Goal: Task Accomplishment & Management: Complete application form

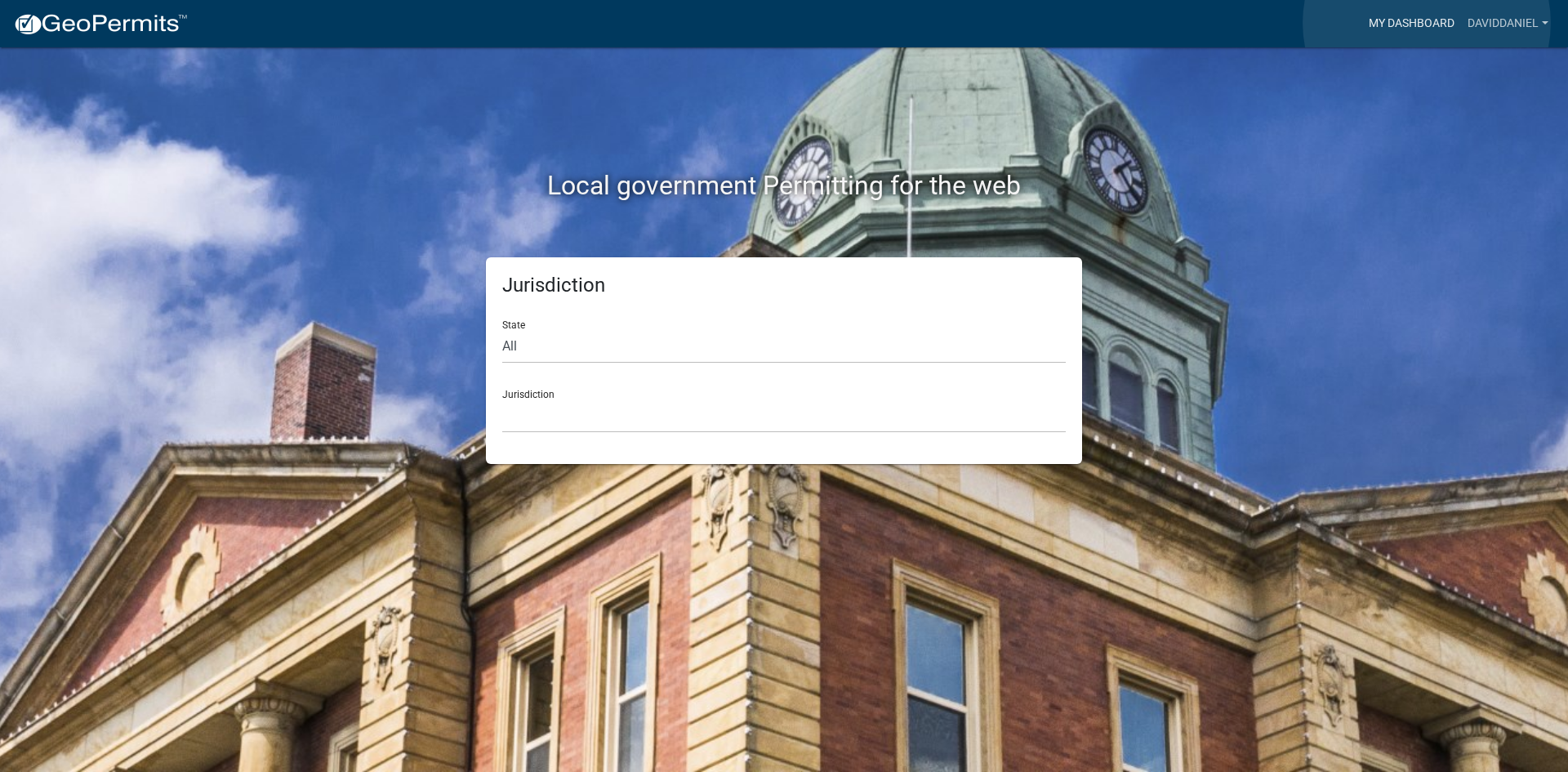
click at [1426, 23] on link "My Dashboard" at bounding box center [1412, 23] width 99 height 31
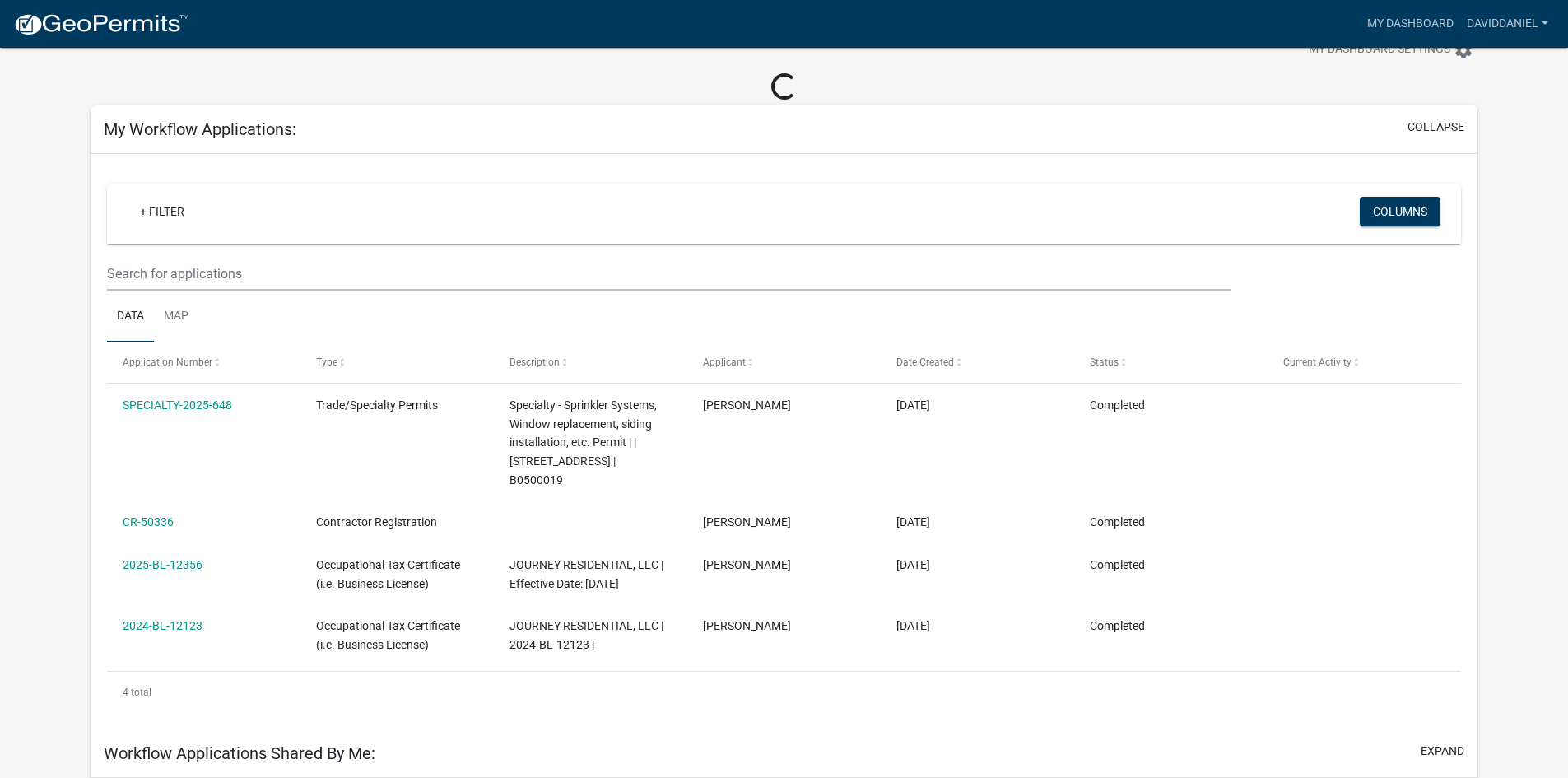
scroll to position [82, 0]
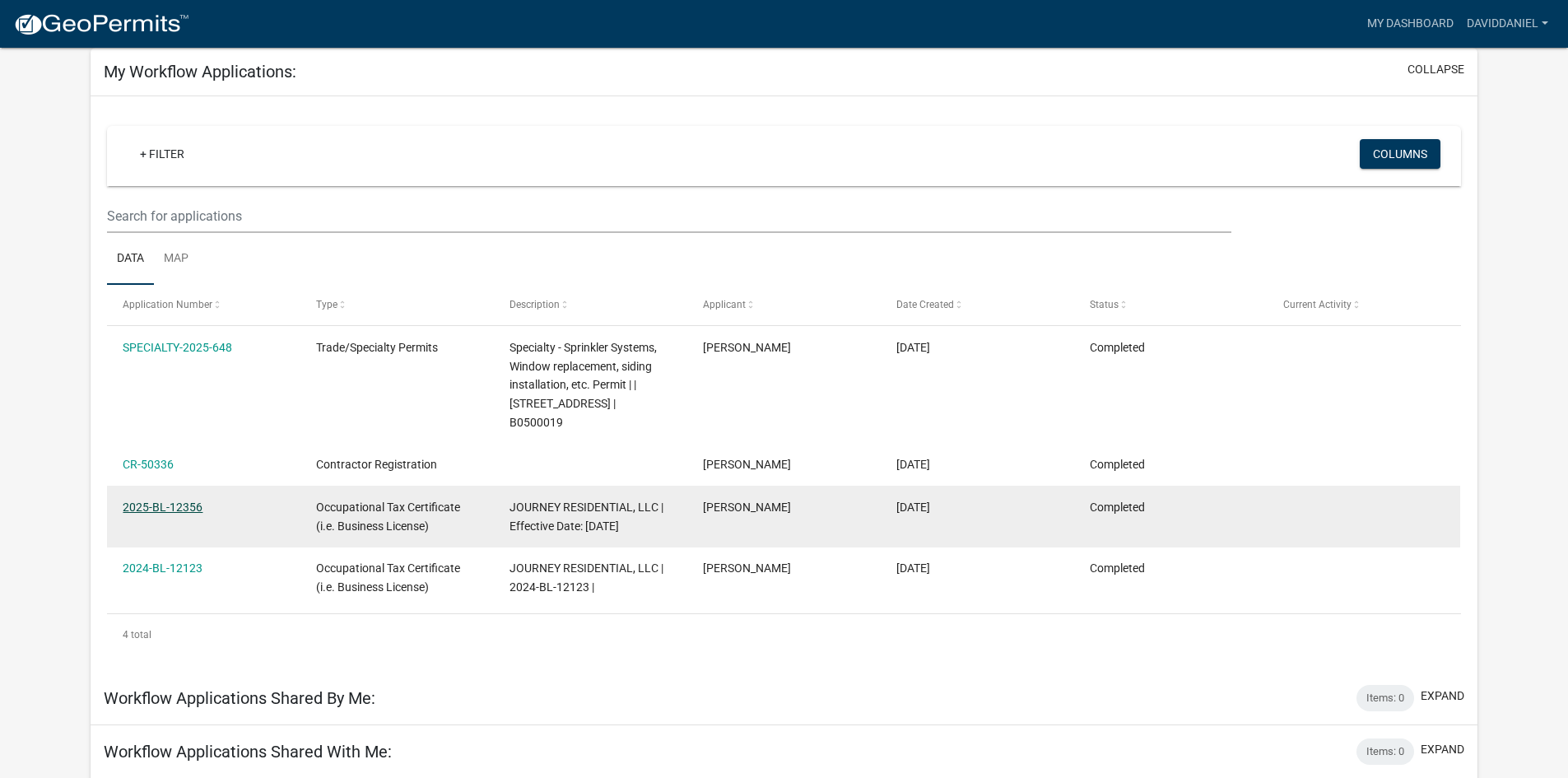
click at [178, 502] on link "2025-BL-12356" at bounding box center [163, 507] width 80 height 14
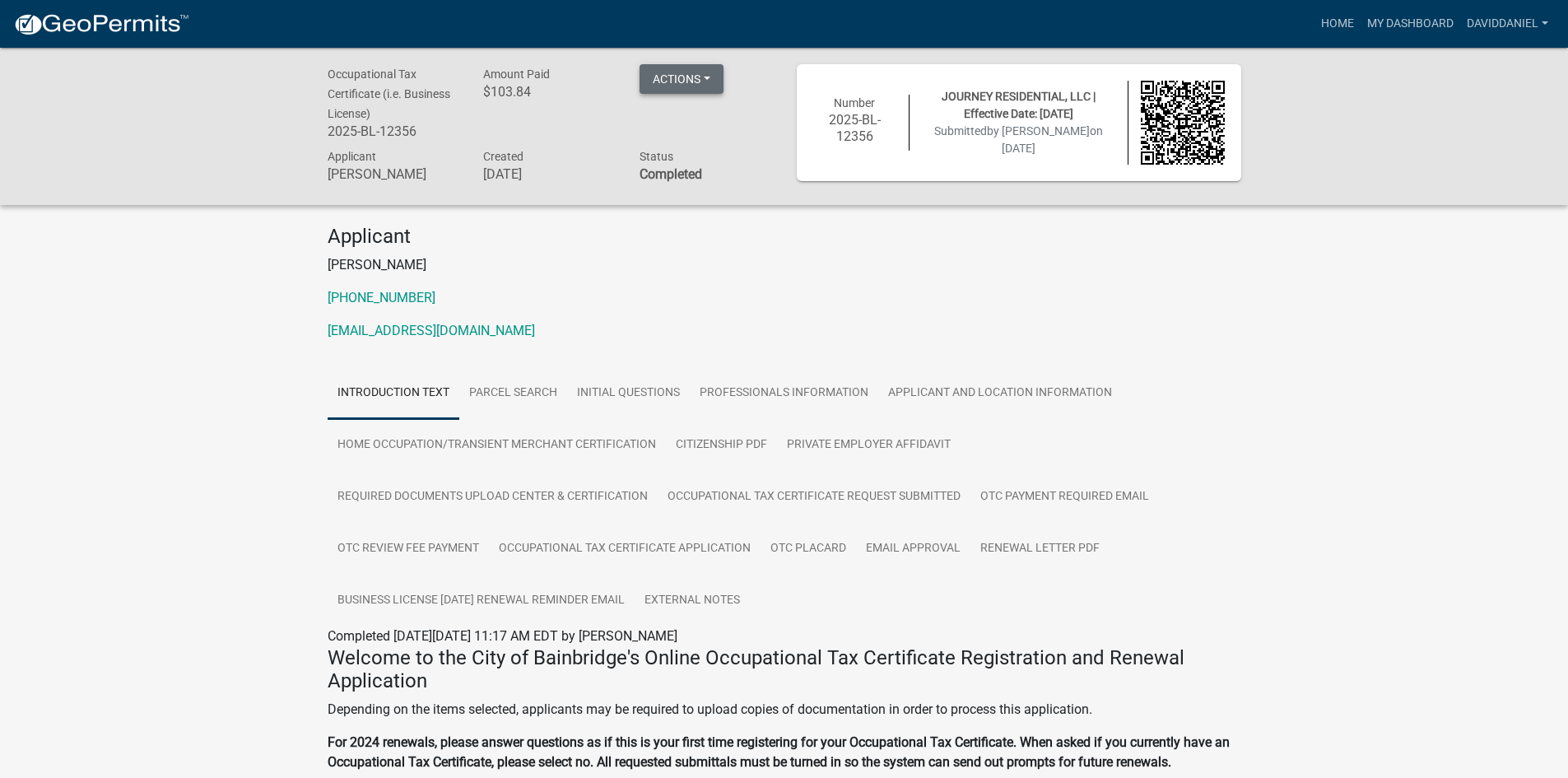
click at [673, 74] on button "Actions" at bounding box center [681, 79] width 84 height 30
click at [699, 198] on link "Renew" at bounding box center [706, 201] width 132 height 40
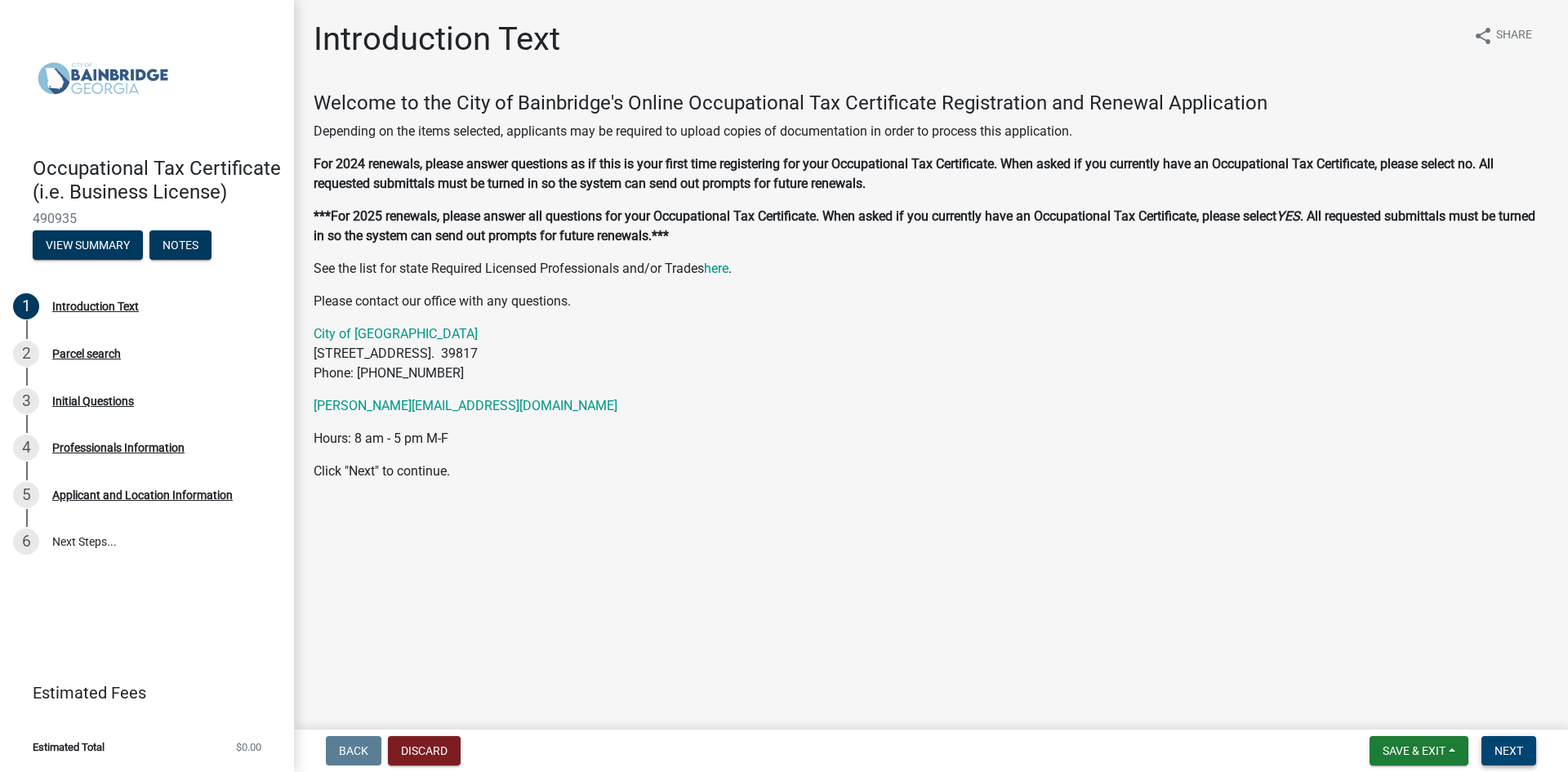
click at [1509, 759] on button "Next" at bounding box center [1509, 750] width 55 height 30
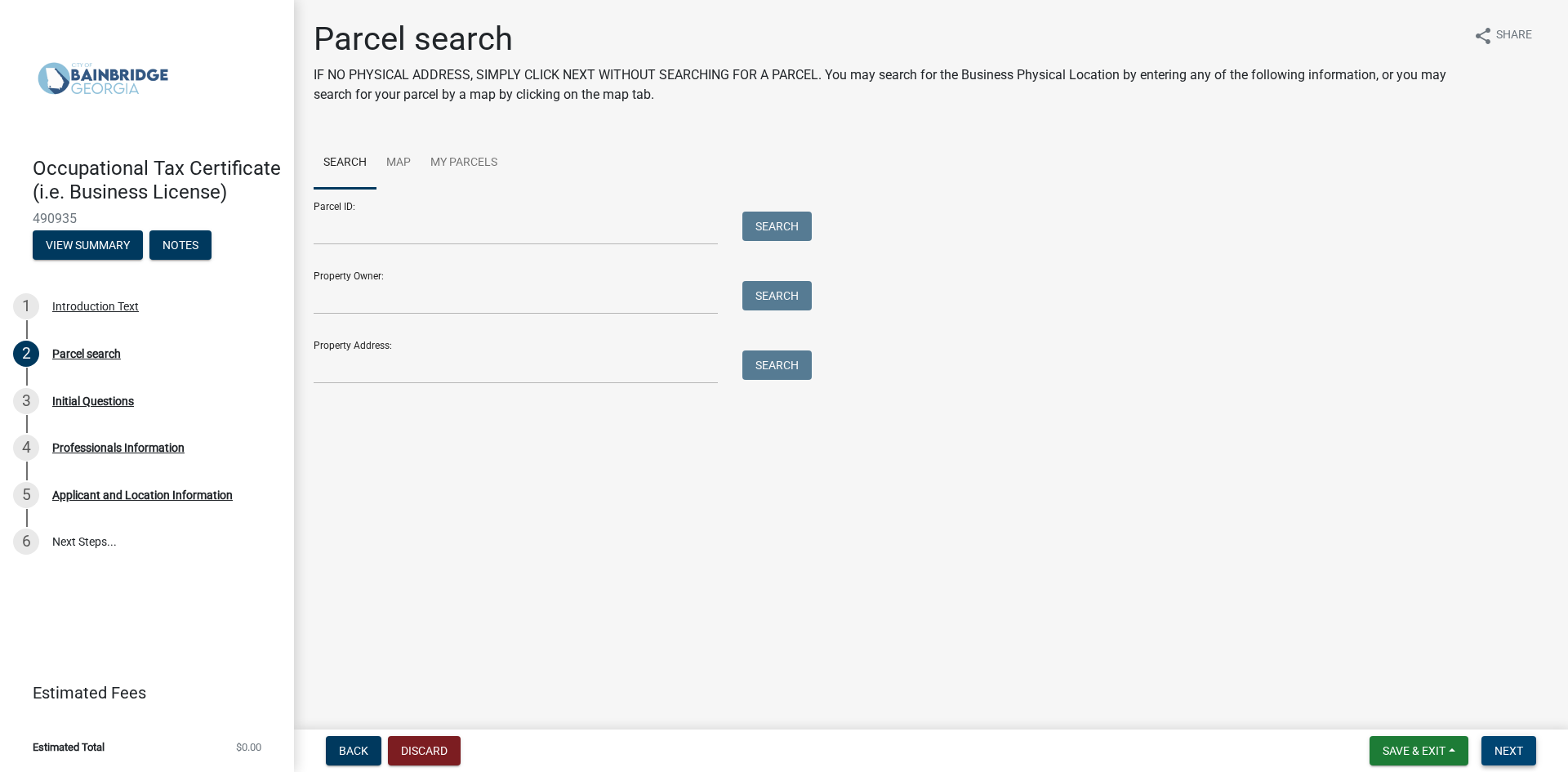
click at [1509, 759] on button "Next" at bounding box center [1509, 750] width 55 height 30
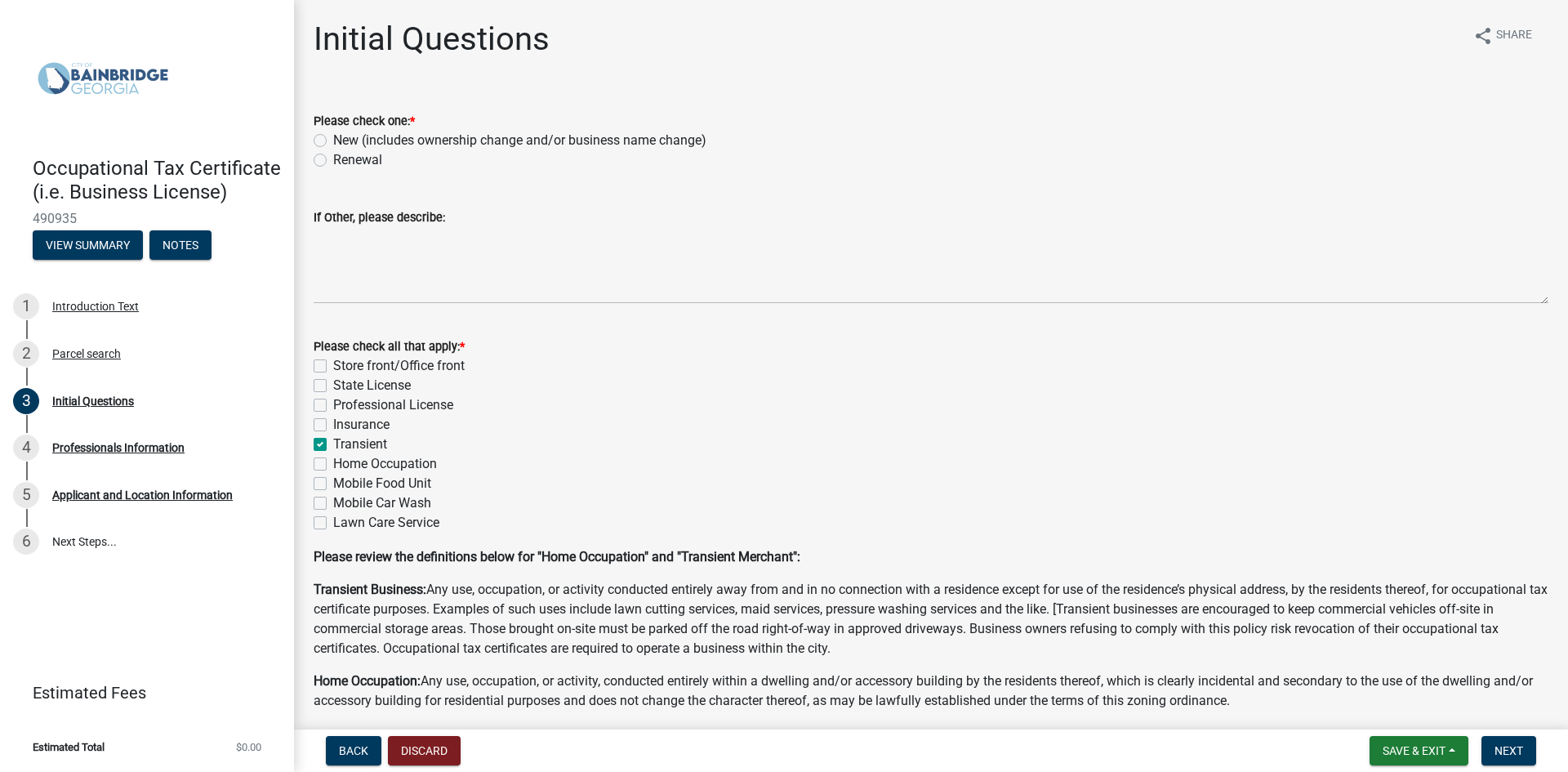
click at [334, 160] on label "Renewal" at bounding box center [358, 160] width 49 height 20
click at [334, 160] on input "Renewal" at bounding box center [339, 156] width 11 height 11
radio input "true"
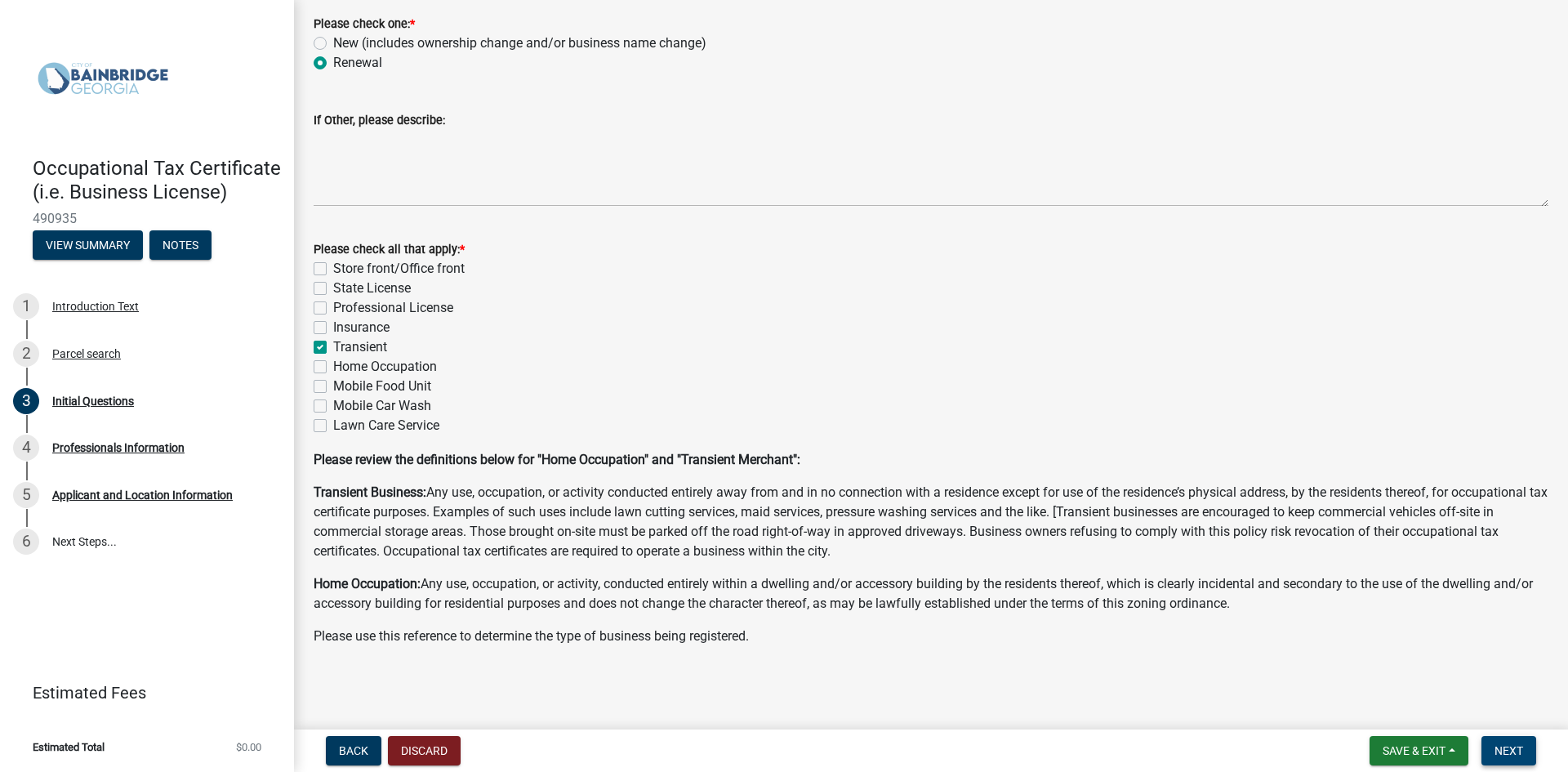
click at [1509, 742] on button "Next" at bounding box center [1509, 750] width 55 height 30
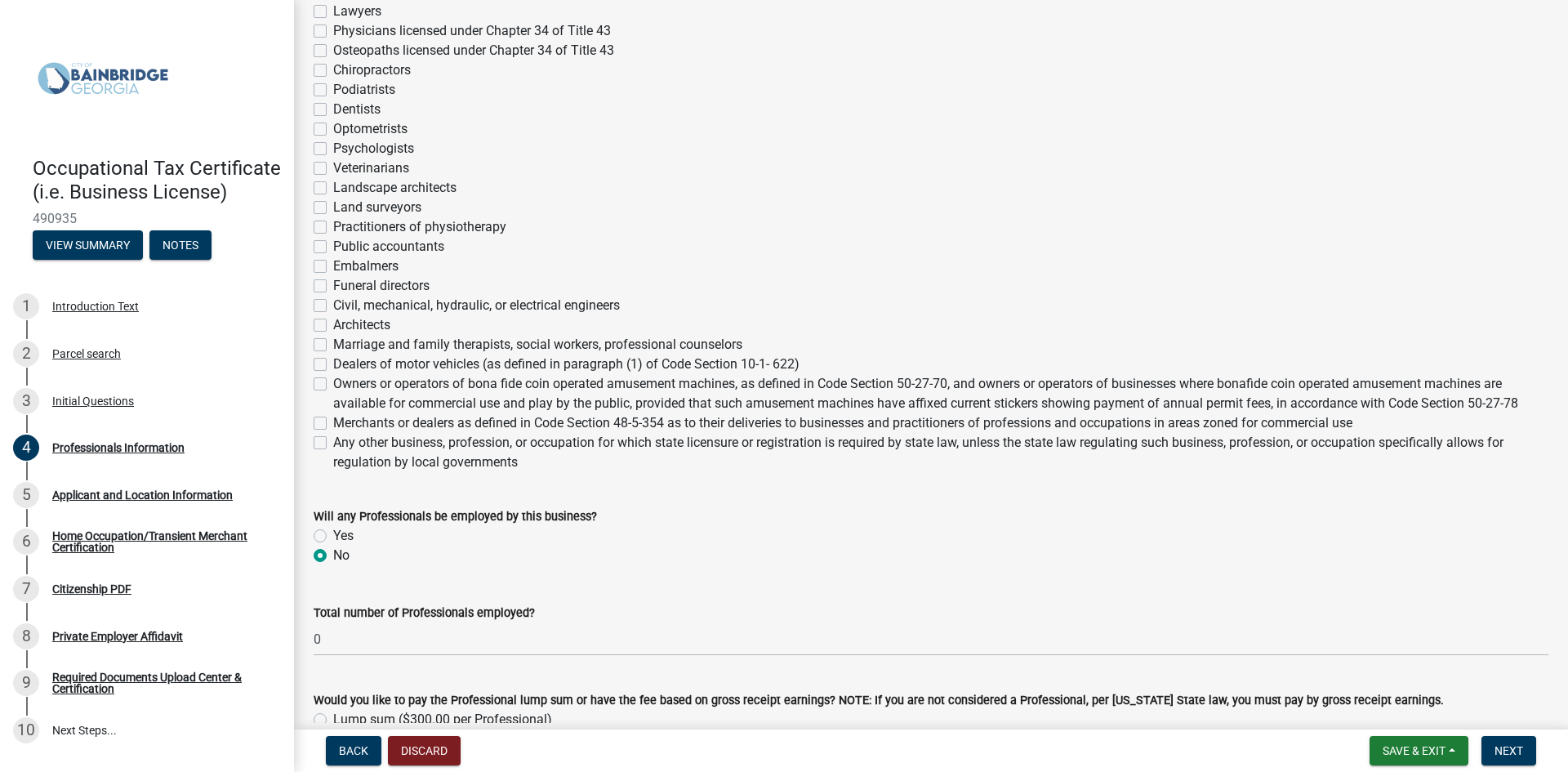
scroll to position [408, 0]
click at [334, 447] on label "Any other business, profession, or occupation for which state licensure or regi…" at bounding box center [941, 452] width 1216 height 39
click at [334, 443] on input "Any other business, profession, or occupation for which state licensure or regi…" at bounding box center [339, 438] width 11 height 11
checkbox input "true"
checkbox input "false"
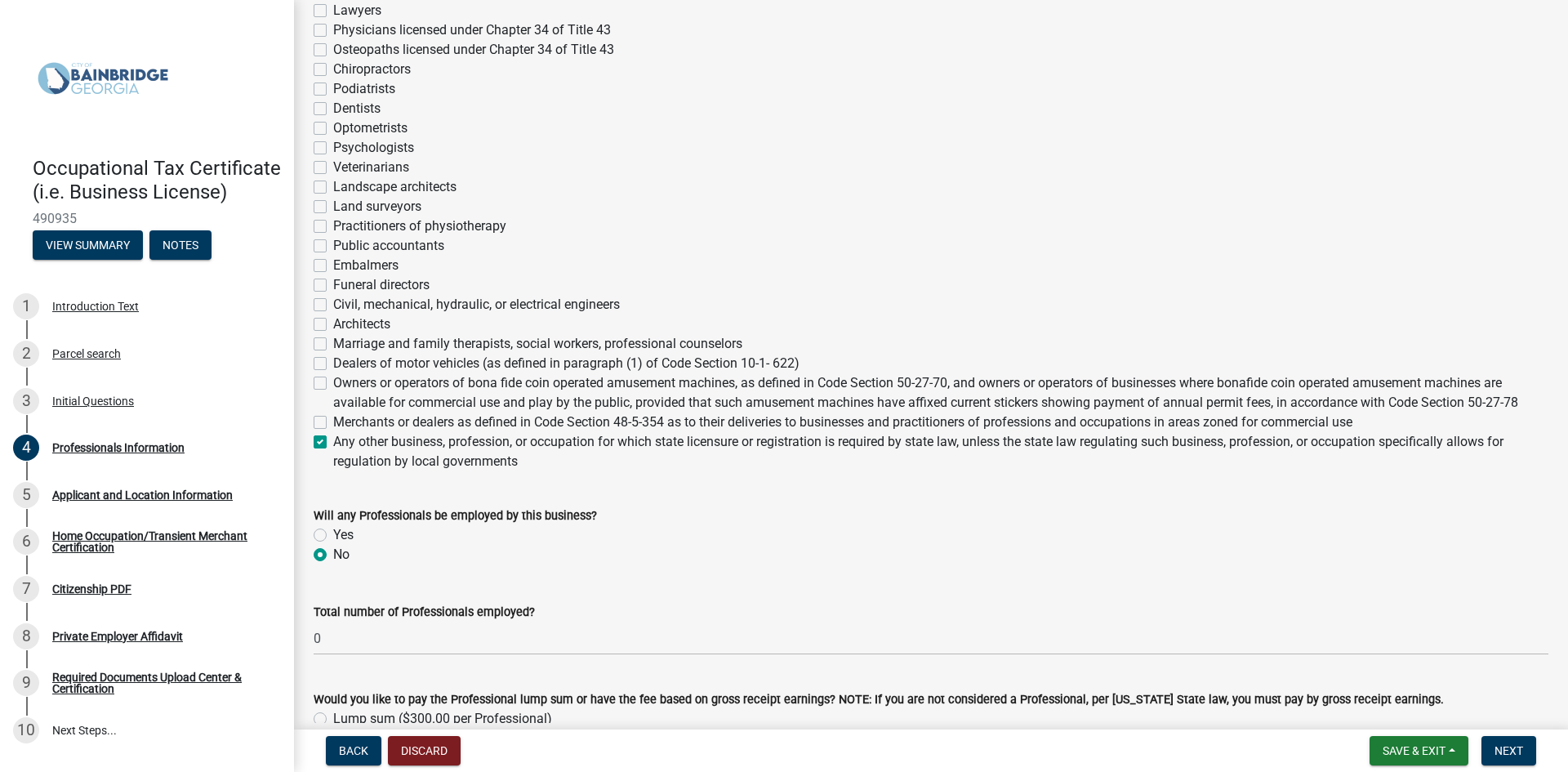
checkbox input "false"
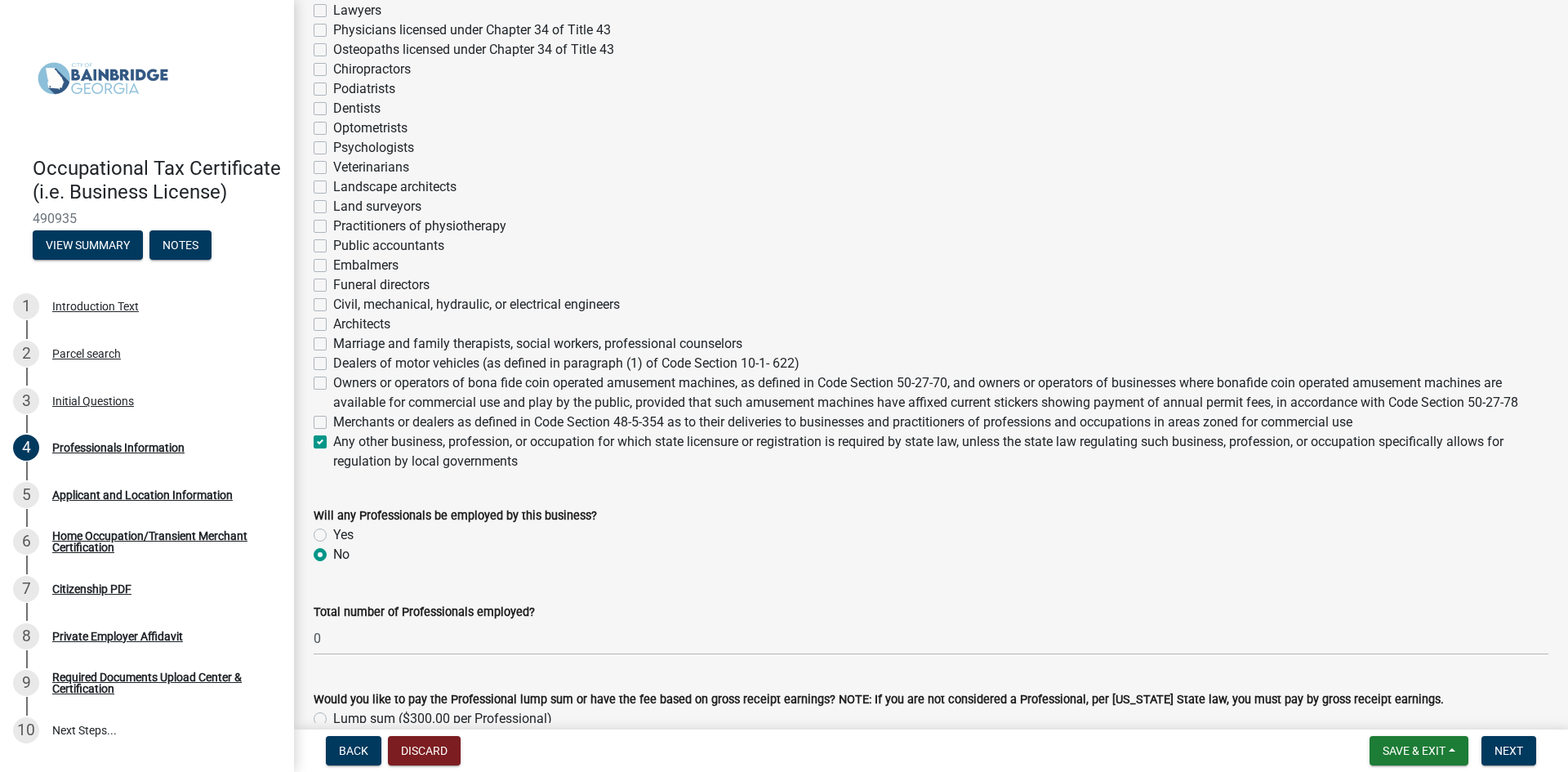
checkbox input "false"
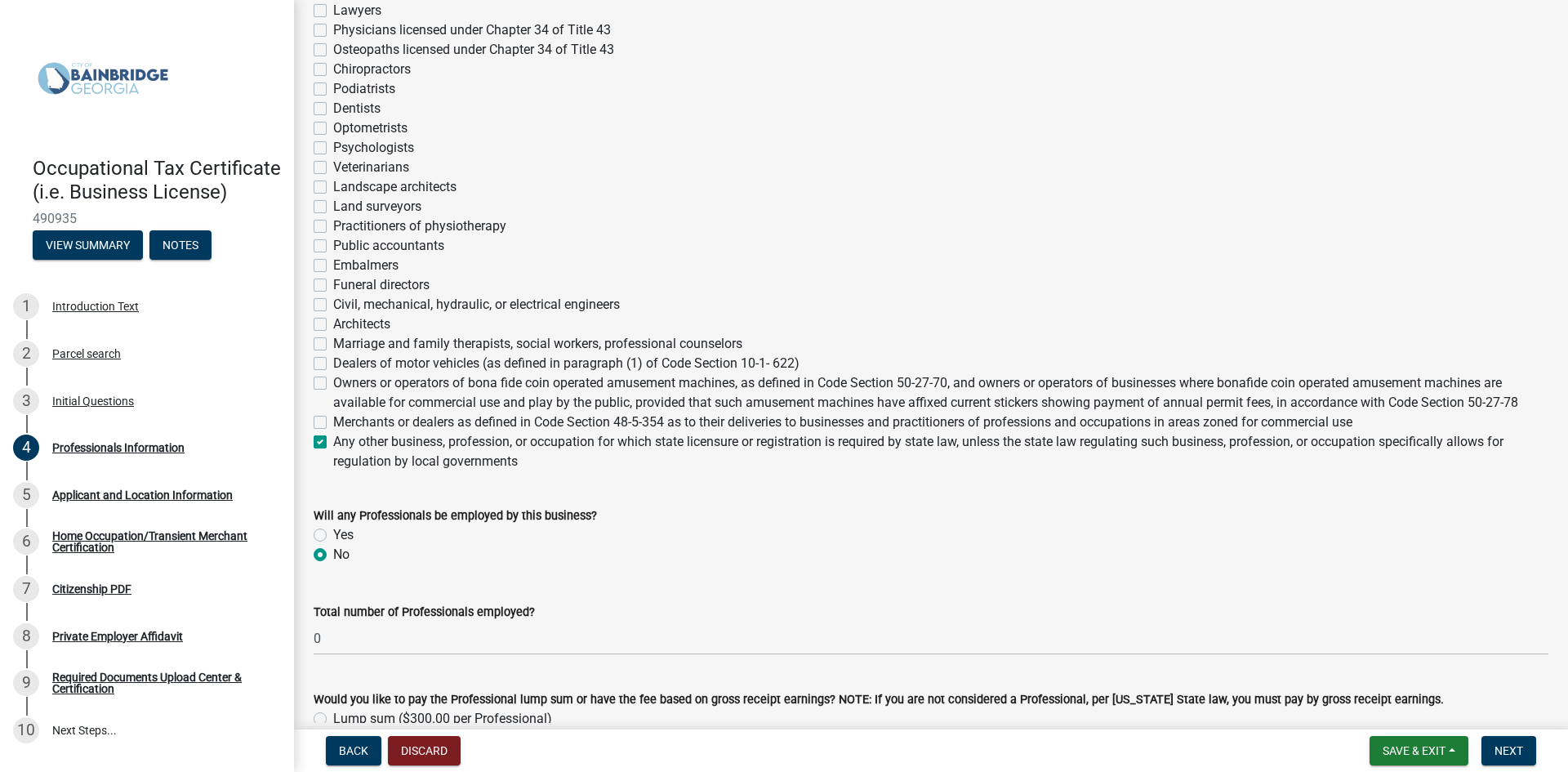
checkbox input "false"
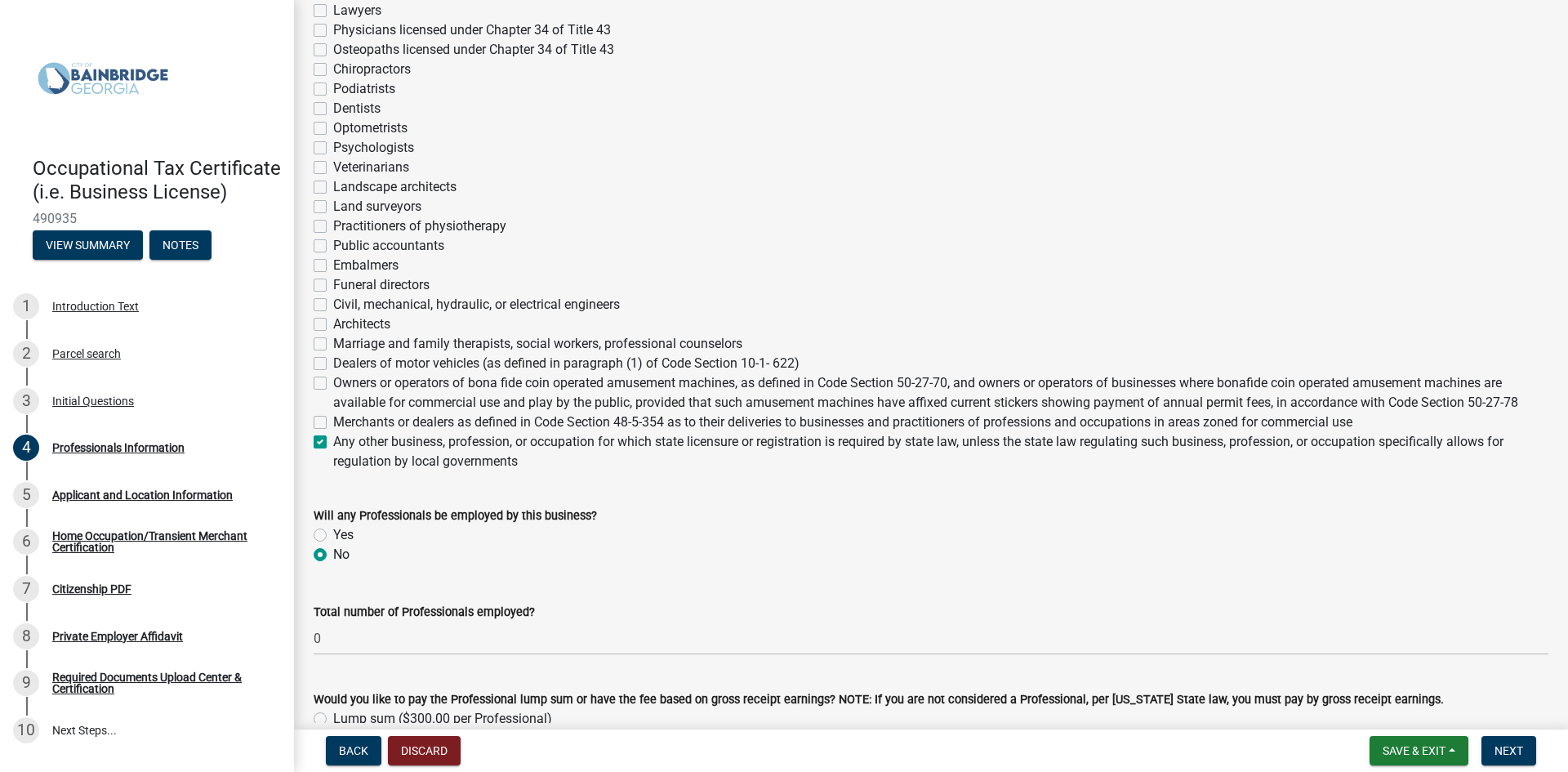
checkbox input "false"
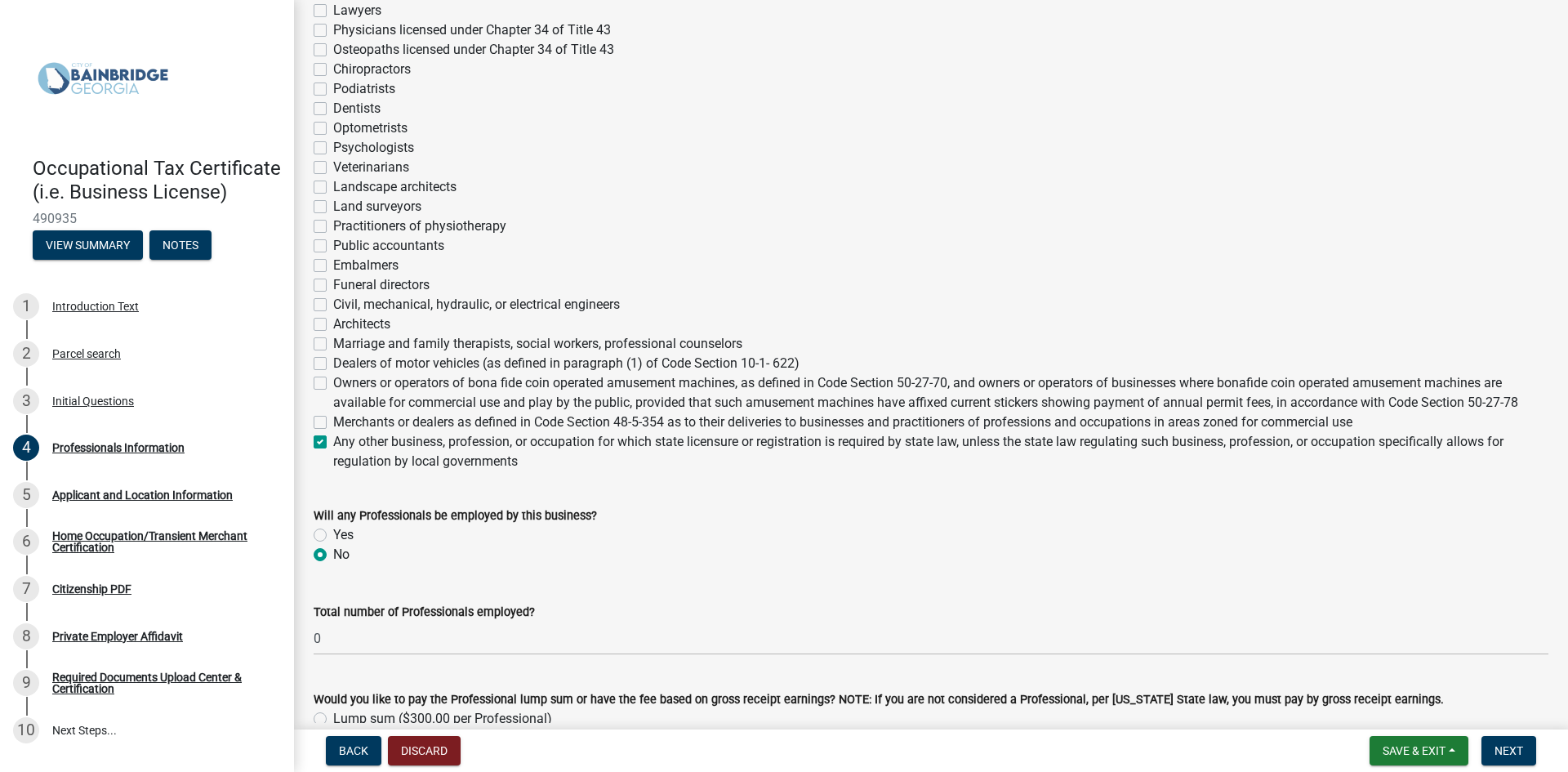
checkbox input "true"
click at [1505, 737] on button "Next" at bounding box center [1509, 750] width 55 height 30
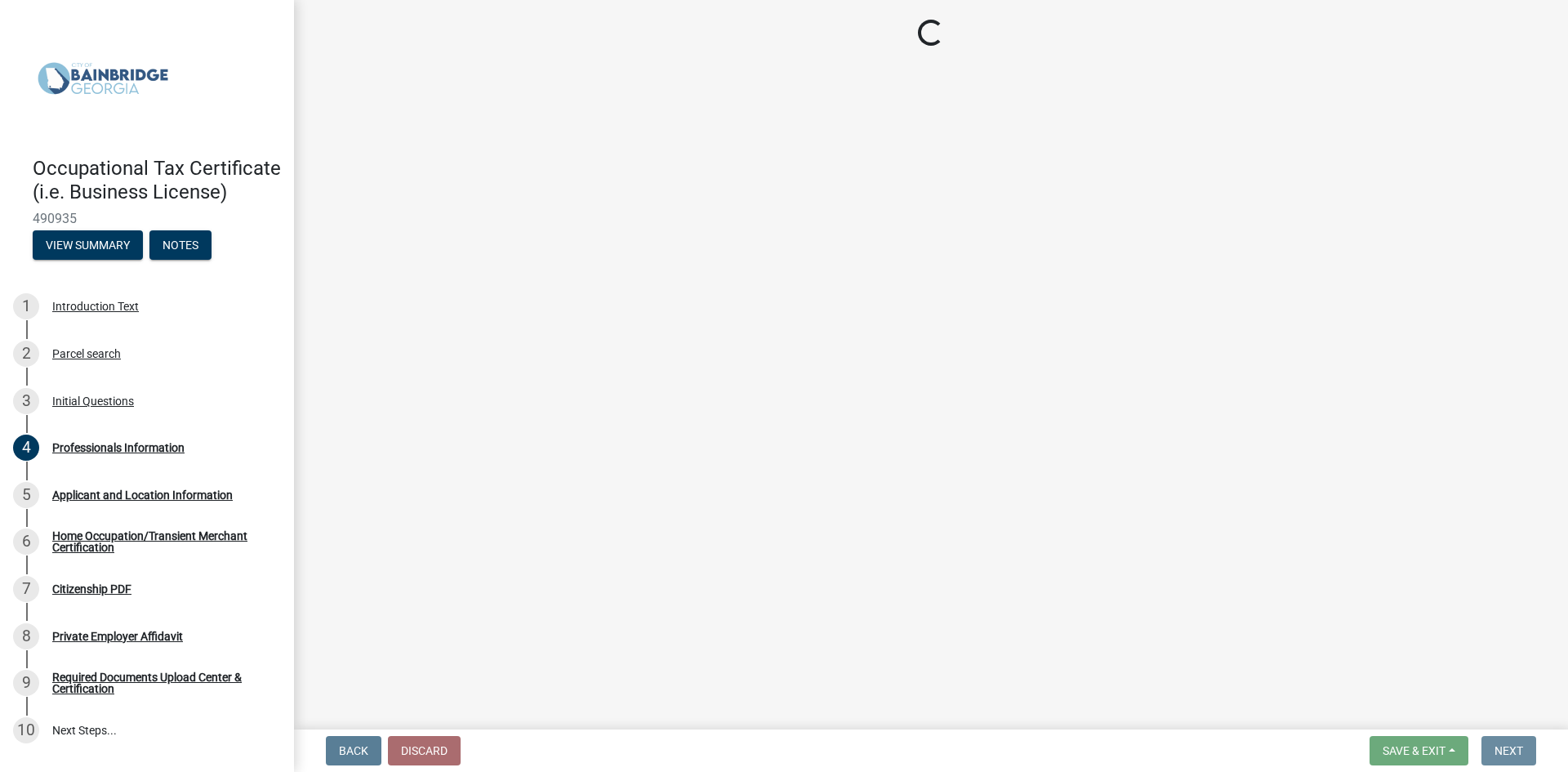
scroll to position [0, 0]
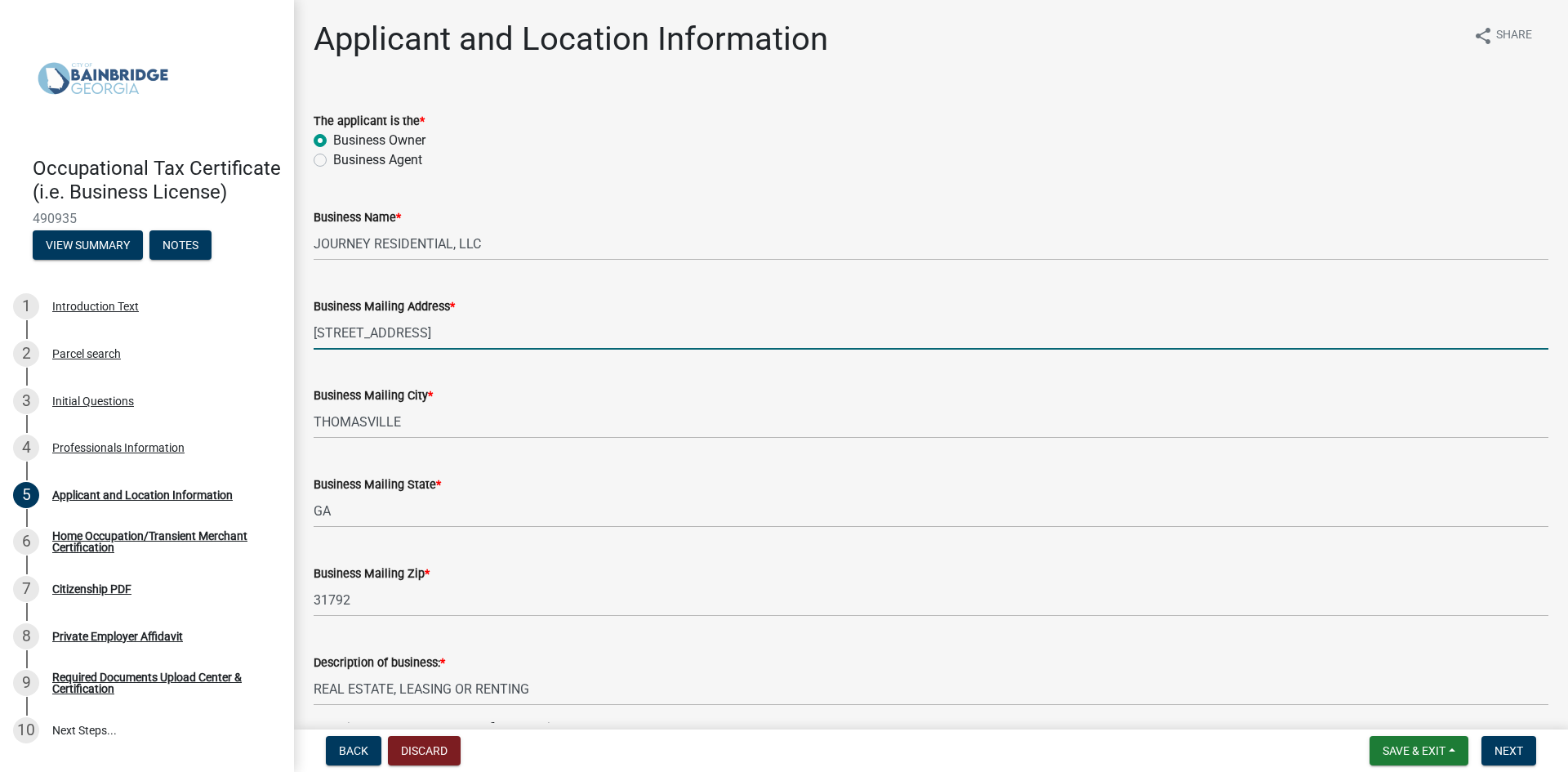
click at [487, 325] on input "[STREET_ADDRESS]" at bounding box center [931, 333] width 1234 height 33
type input "PO Box 3051"
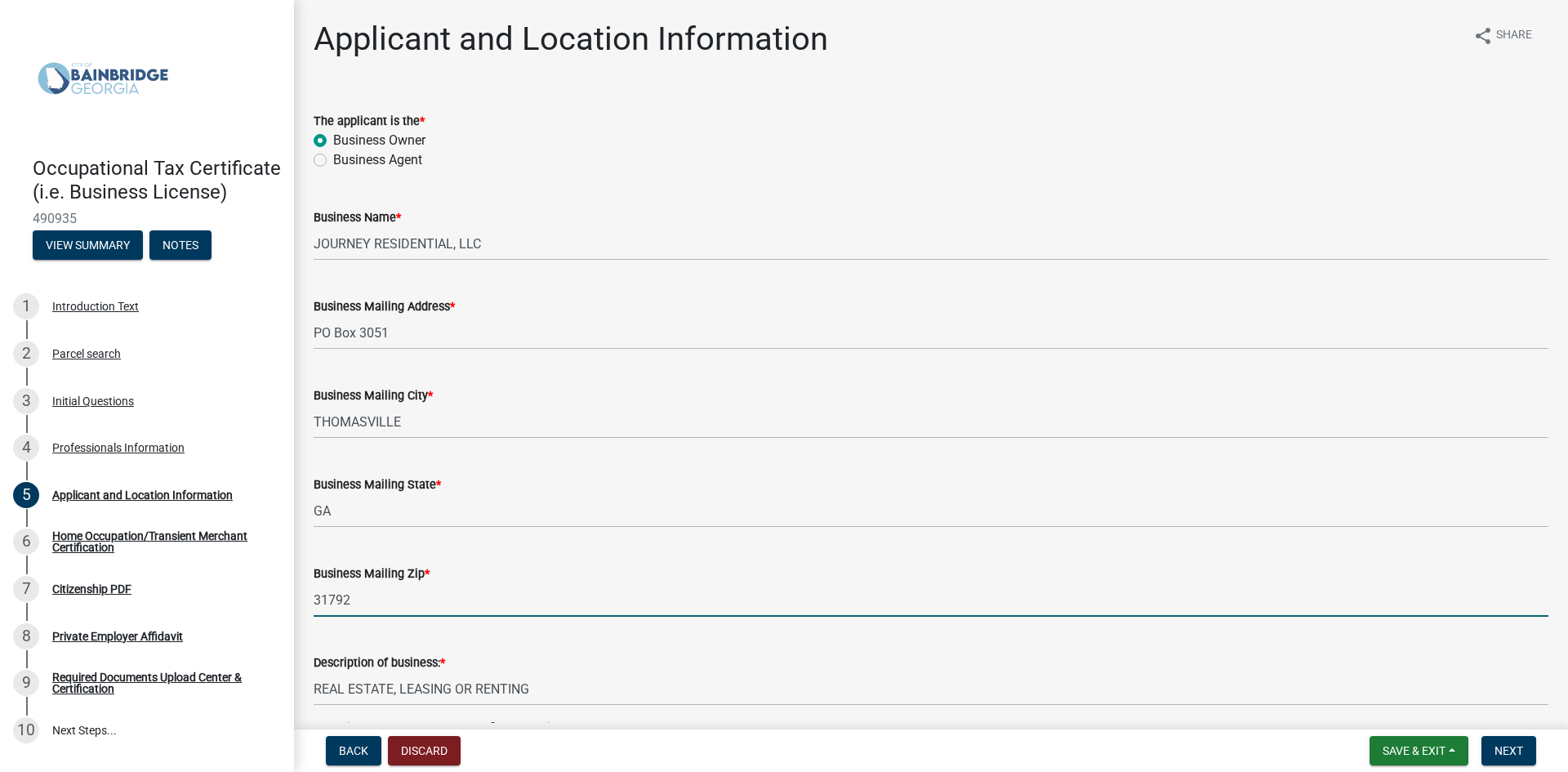
click at [423, 604] on input "31792" at bounding box center [931, 599] width 1234 height 33
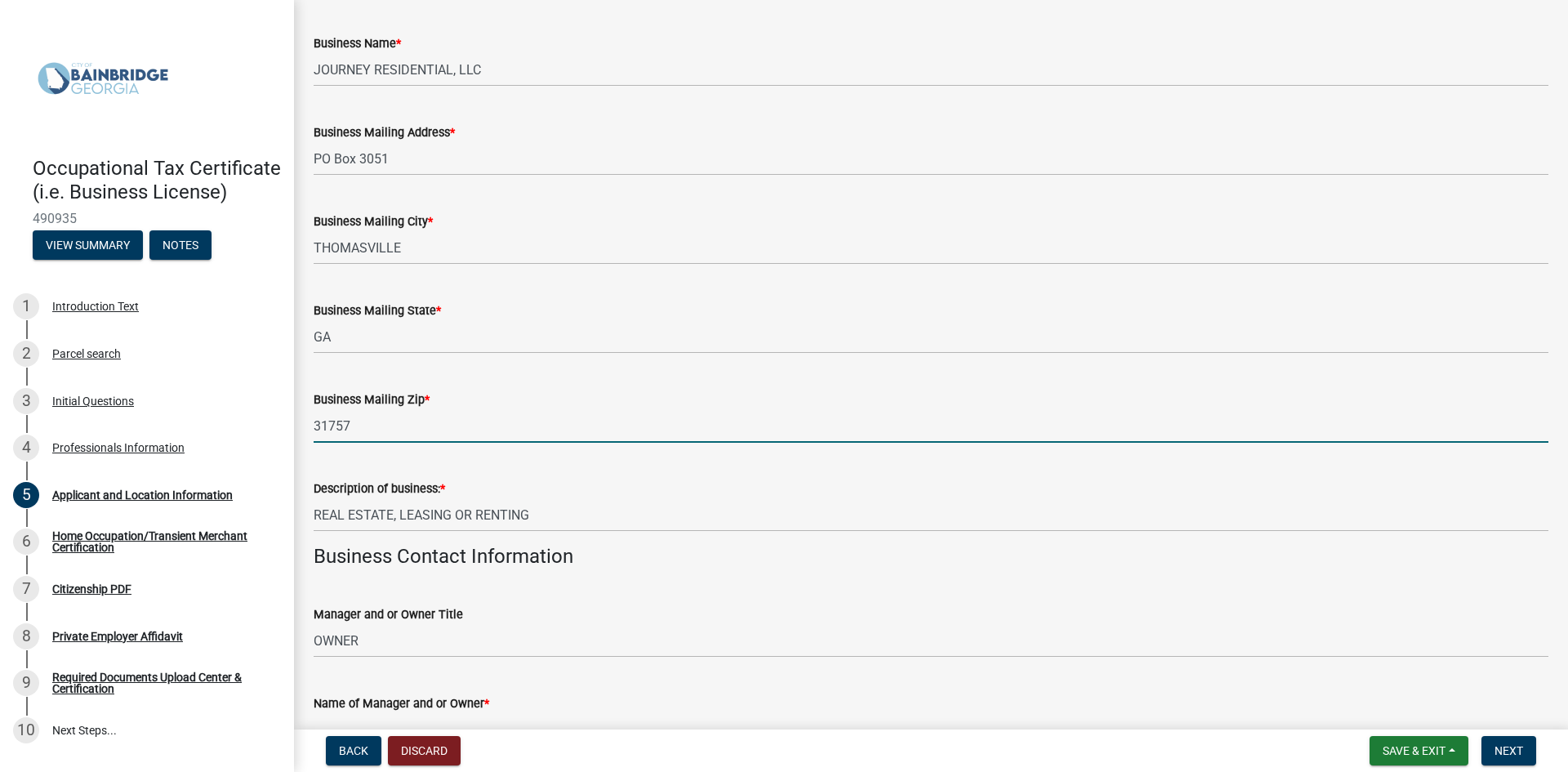
scroll to position [408, 0]
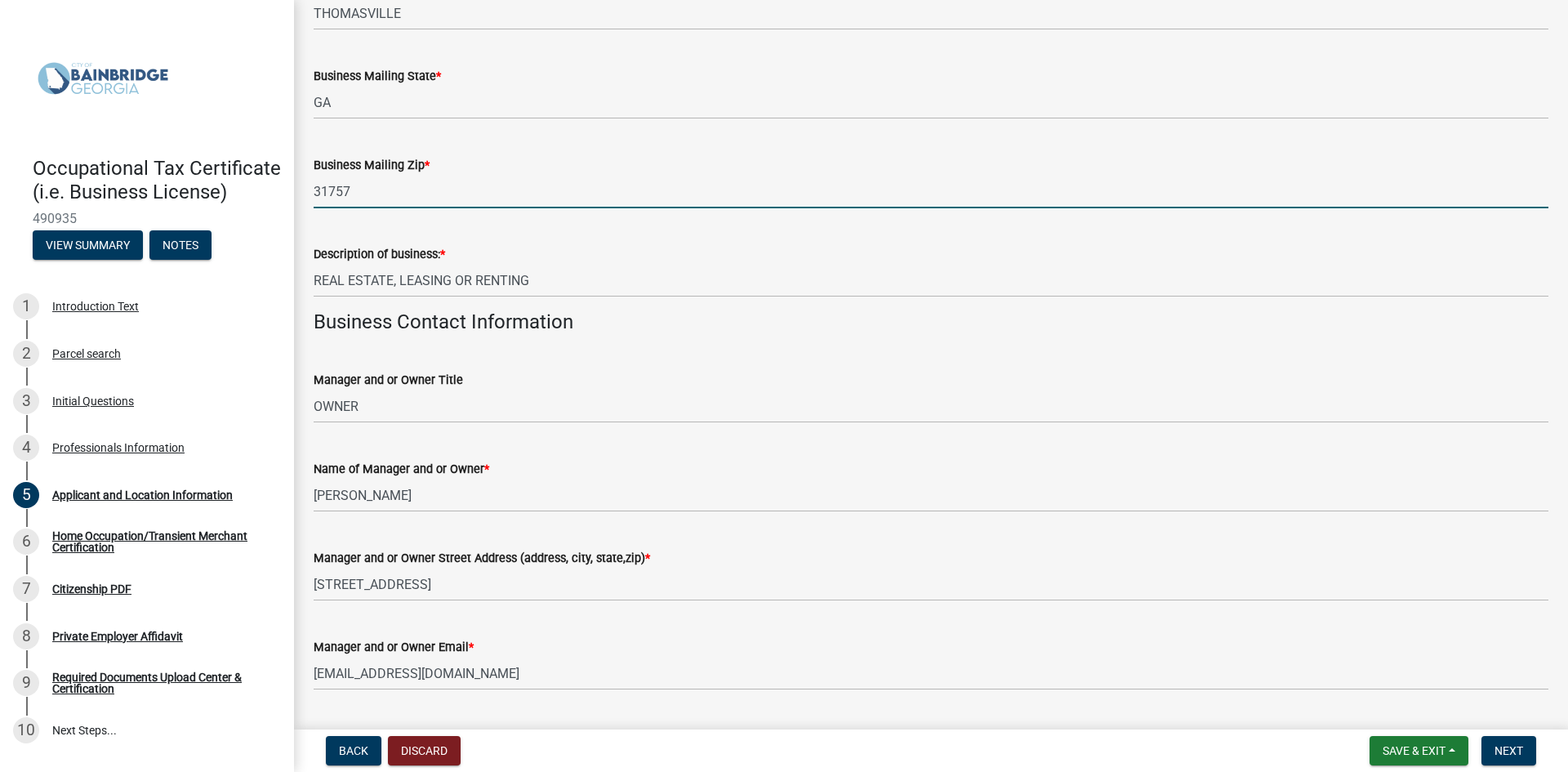
type input "31757"
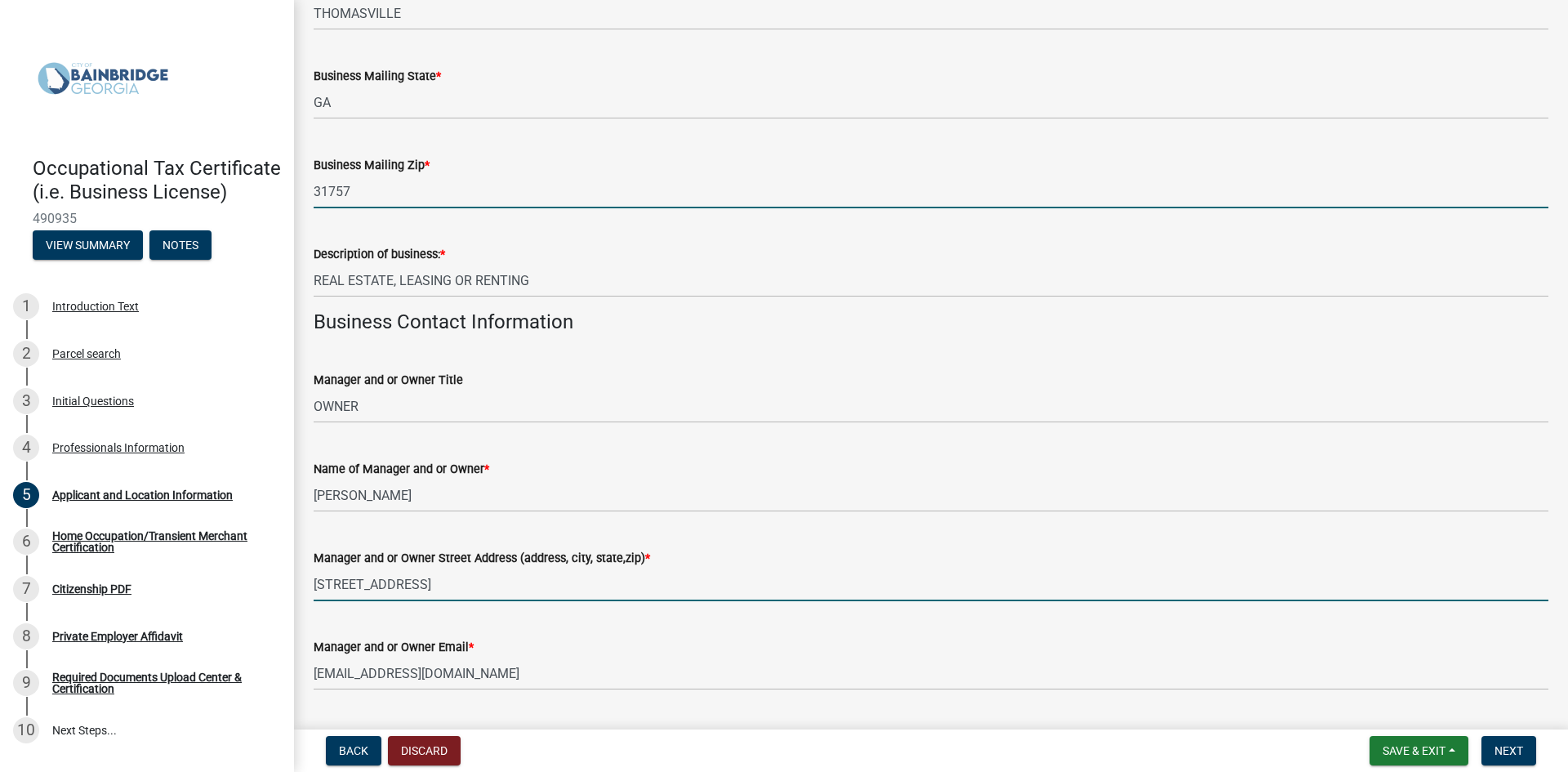
click at [592, 583] on input "[STREET_ADDRESS]" at bounding box center [931, 584] width 1234 height 33
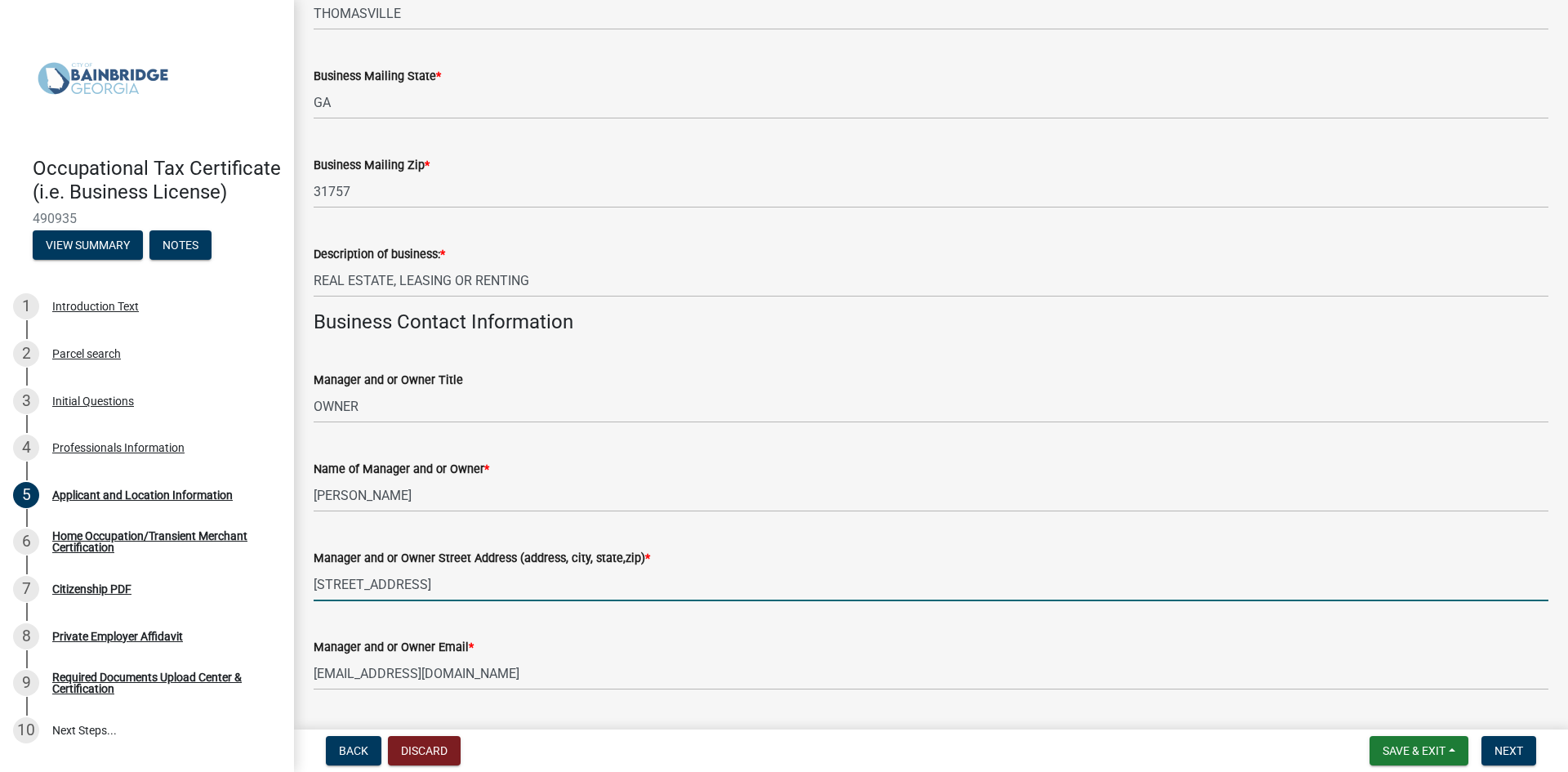
click at [592, 583] on input "[STREET_ADDRESS]" at bounding box center [931, 584] width 1234 height 33
type input "PO Box 3051"
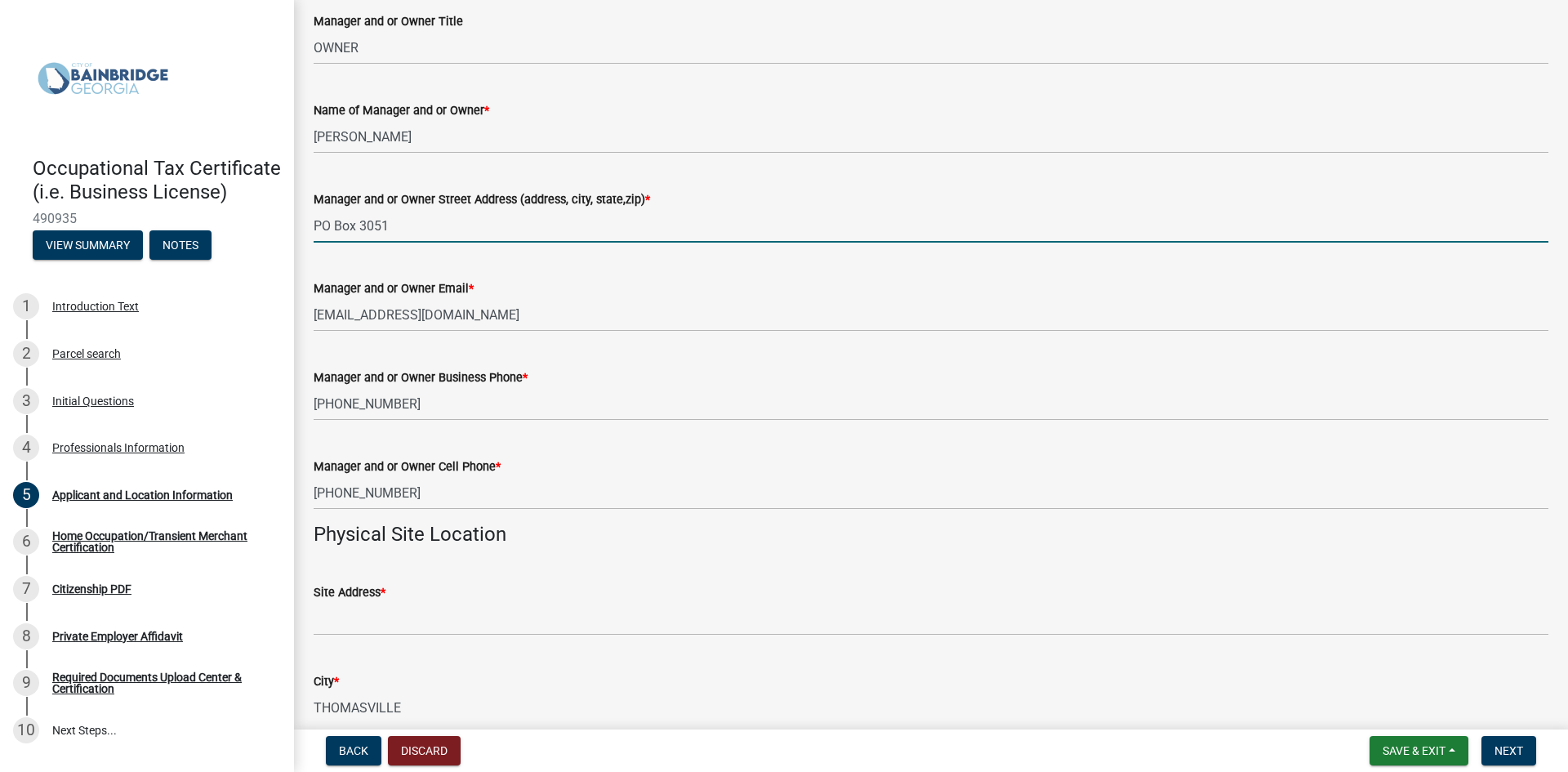
scroll to position [1143, 0]
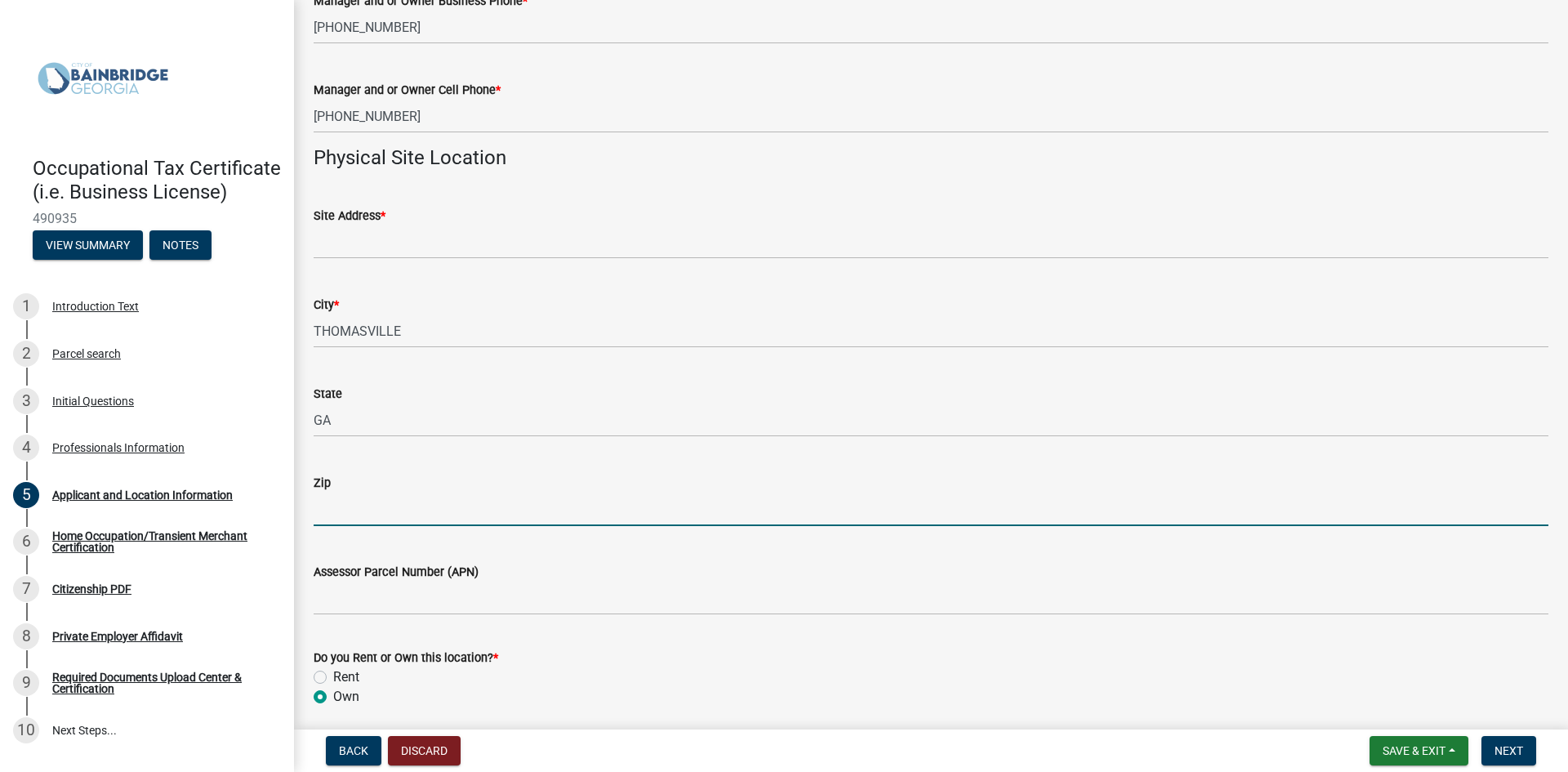
click at [369, 510] on input "Zip" at bounding box center [931, 508] width 1234 height 33
type input "31757"
click at [814, 702] on div "Own" at bounding box center [931, 697] width 1234 height 20
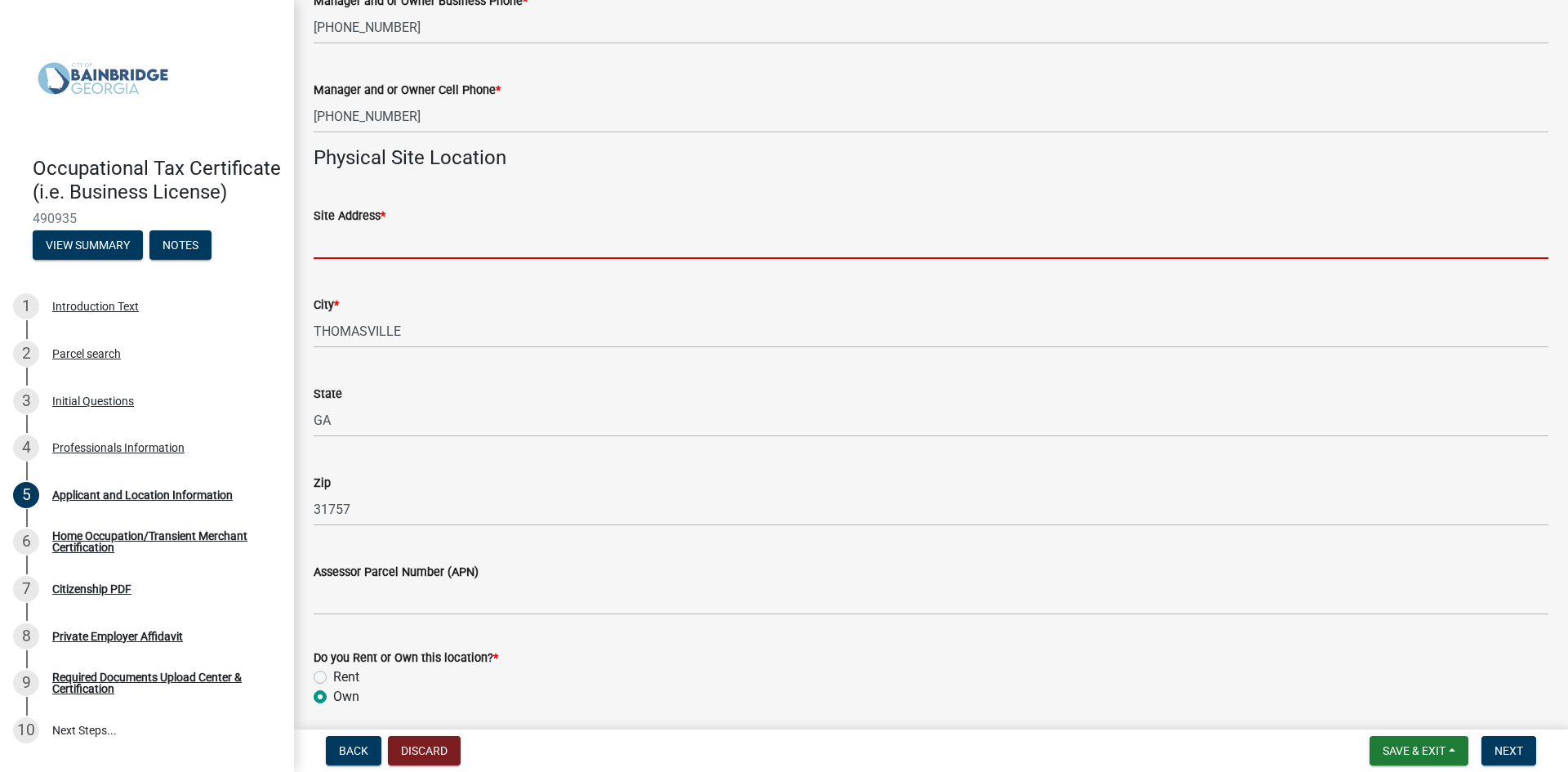
click at [399, 232] on input "Site Address *" at bounding box center [931, 241] width 1234 height 33
type input "[STREET_ADDRESS]"
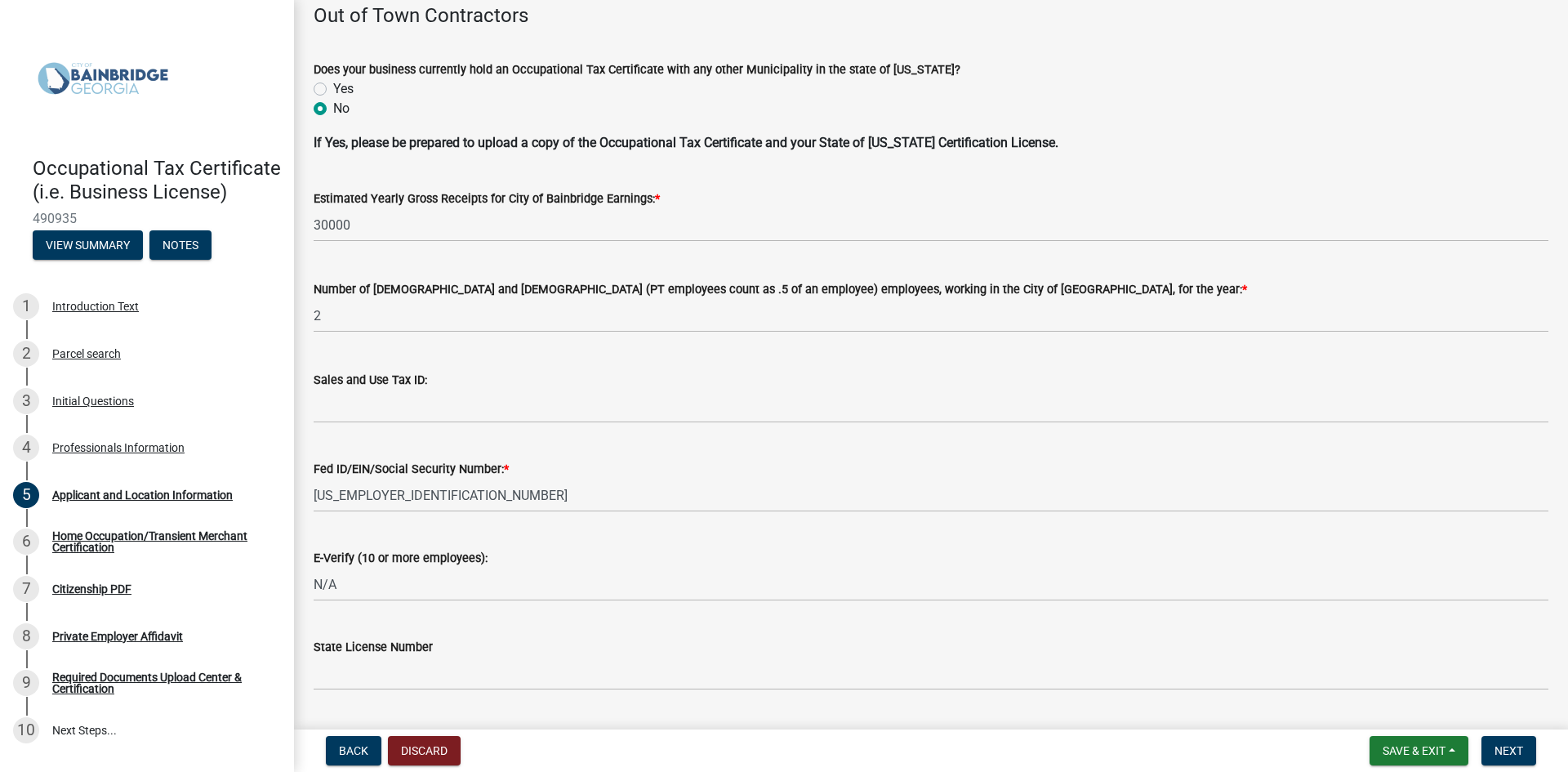
scroll to position [1996, 0]
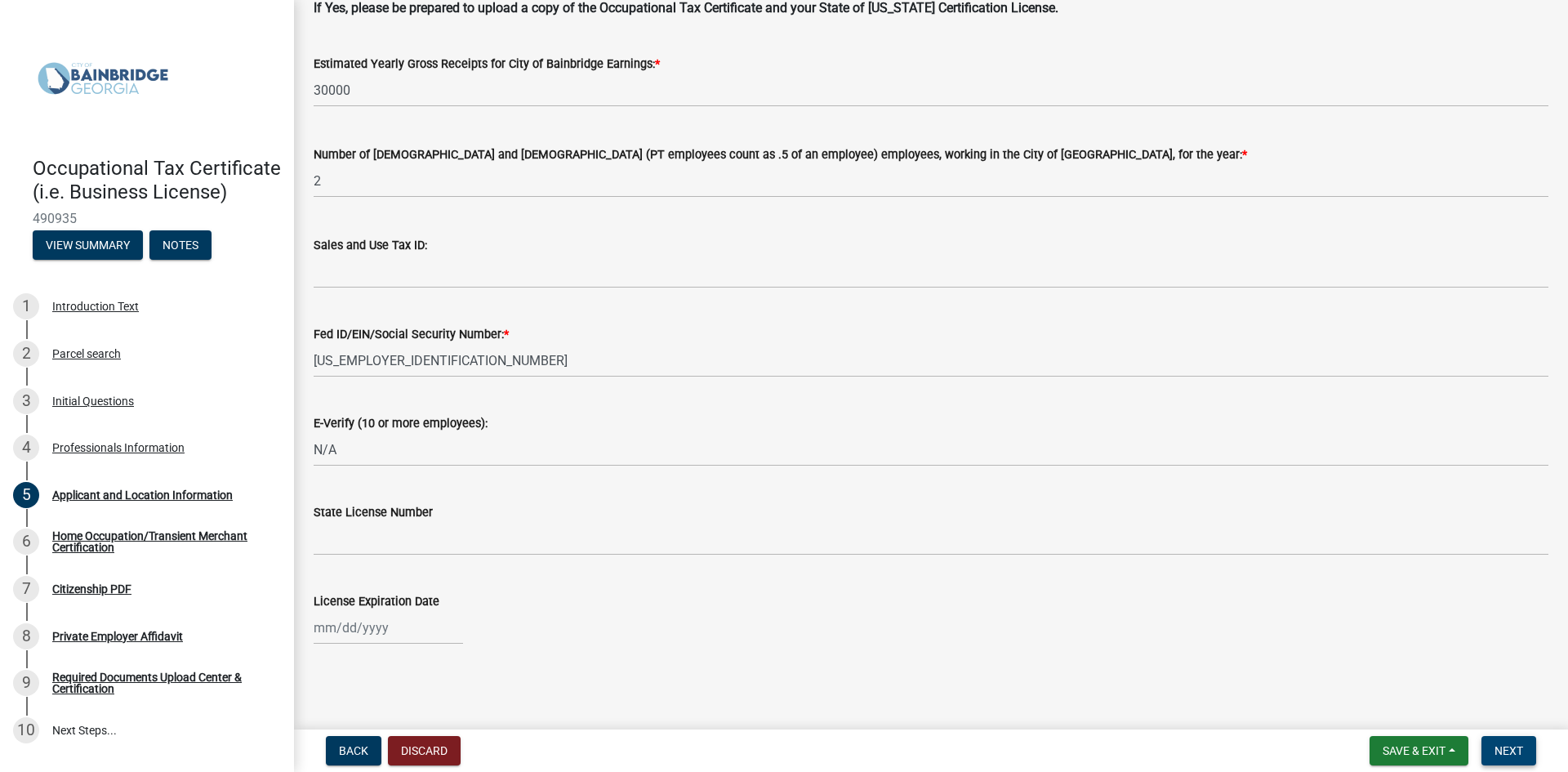
click at [1514, 748] on span "Next" at bounding box center [1509, 750] width 29 height 13
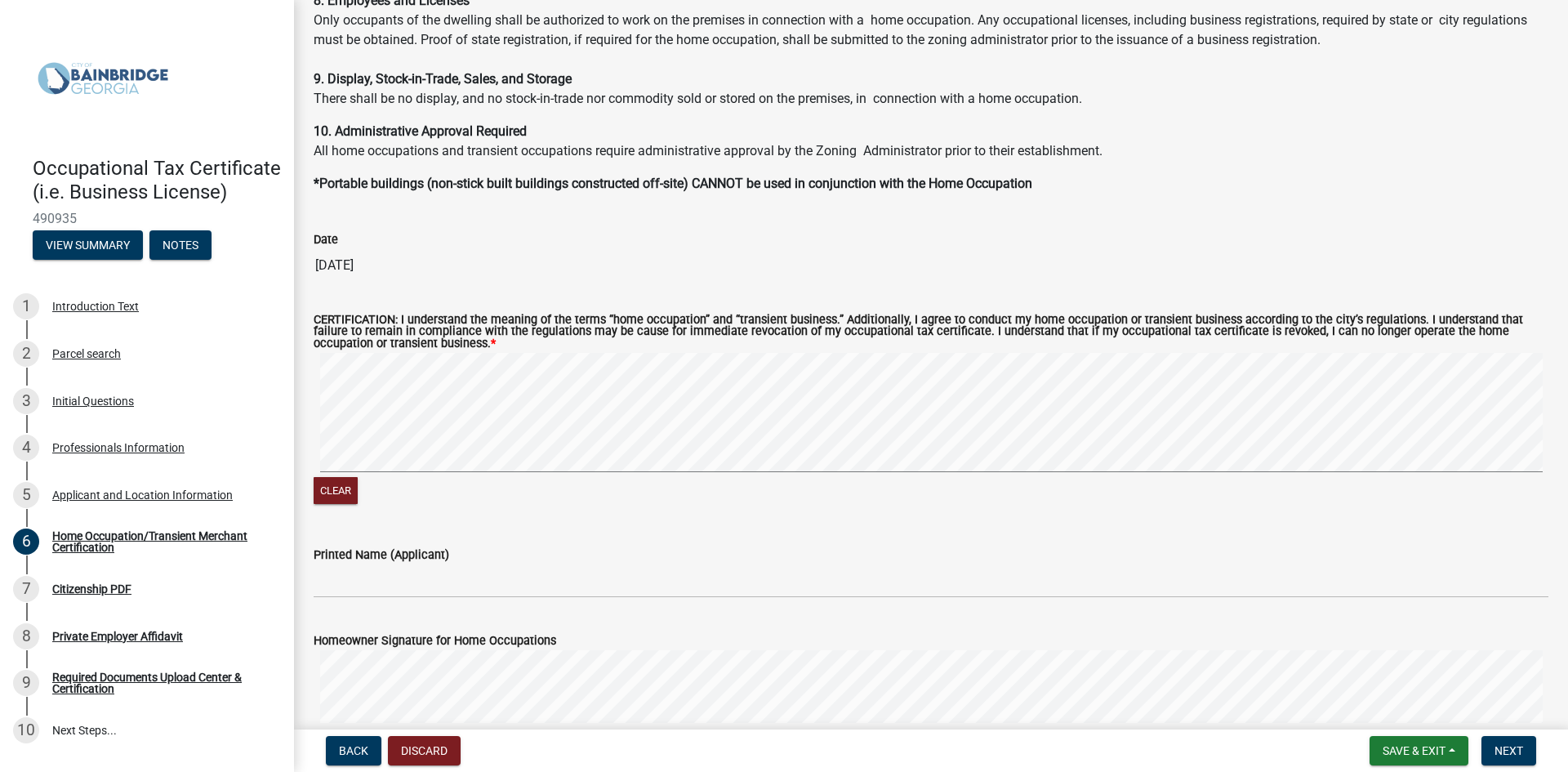
scroll to position [1225, 0]
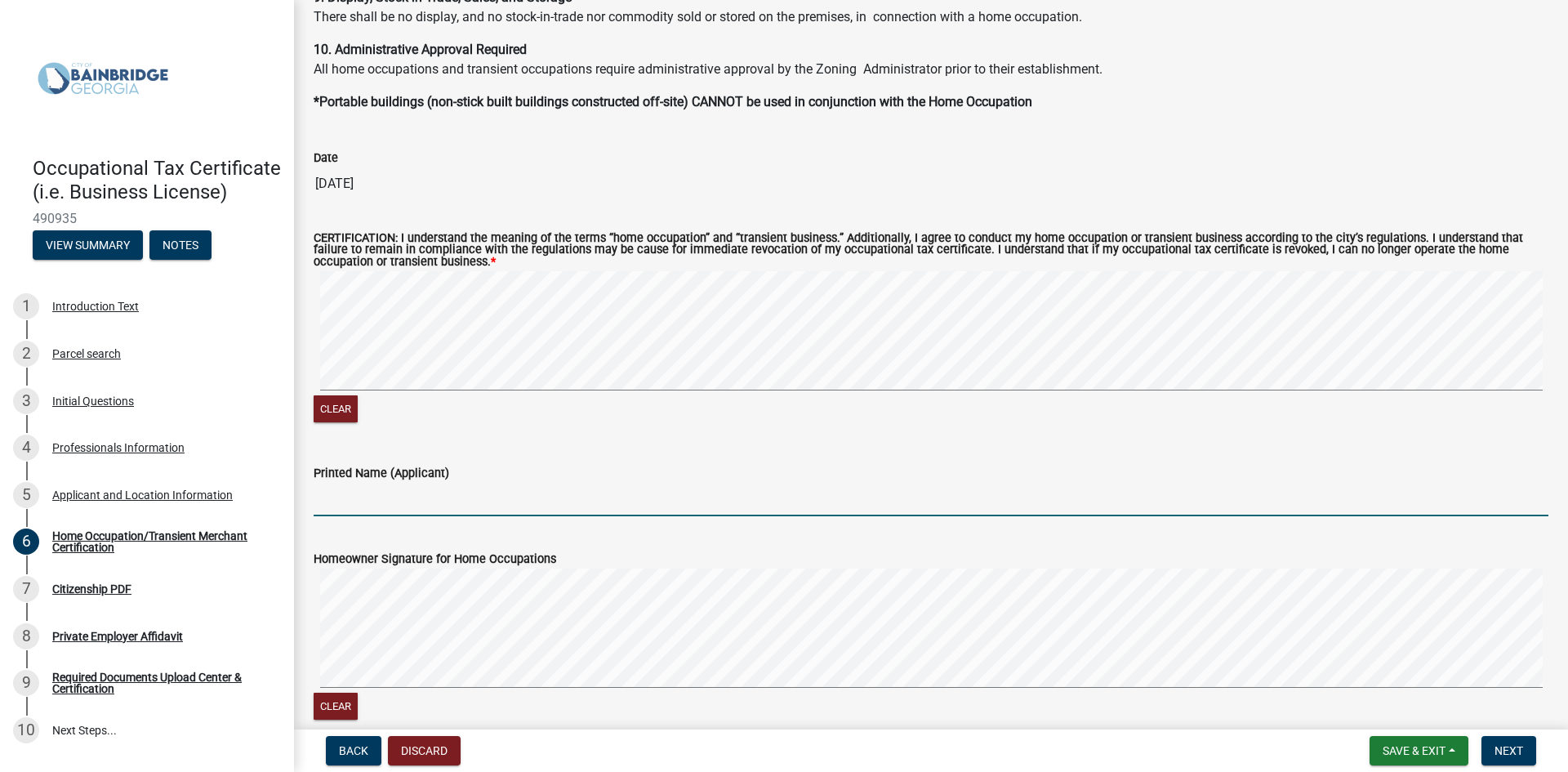
click at [381, 495] on input "Printed Name (Applicant)" at bounding box center [931, 499] width 1234 height 33
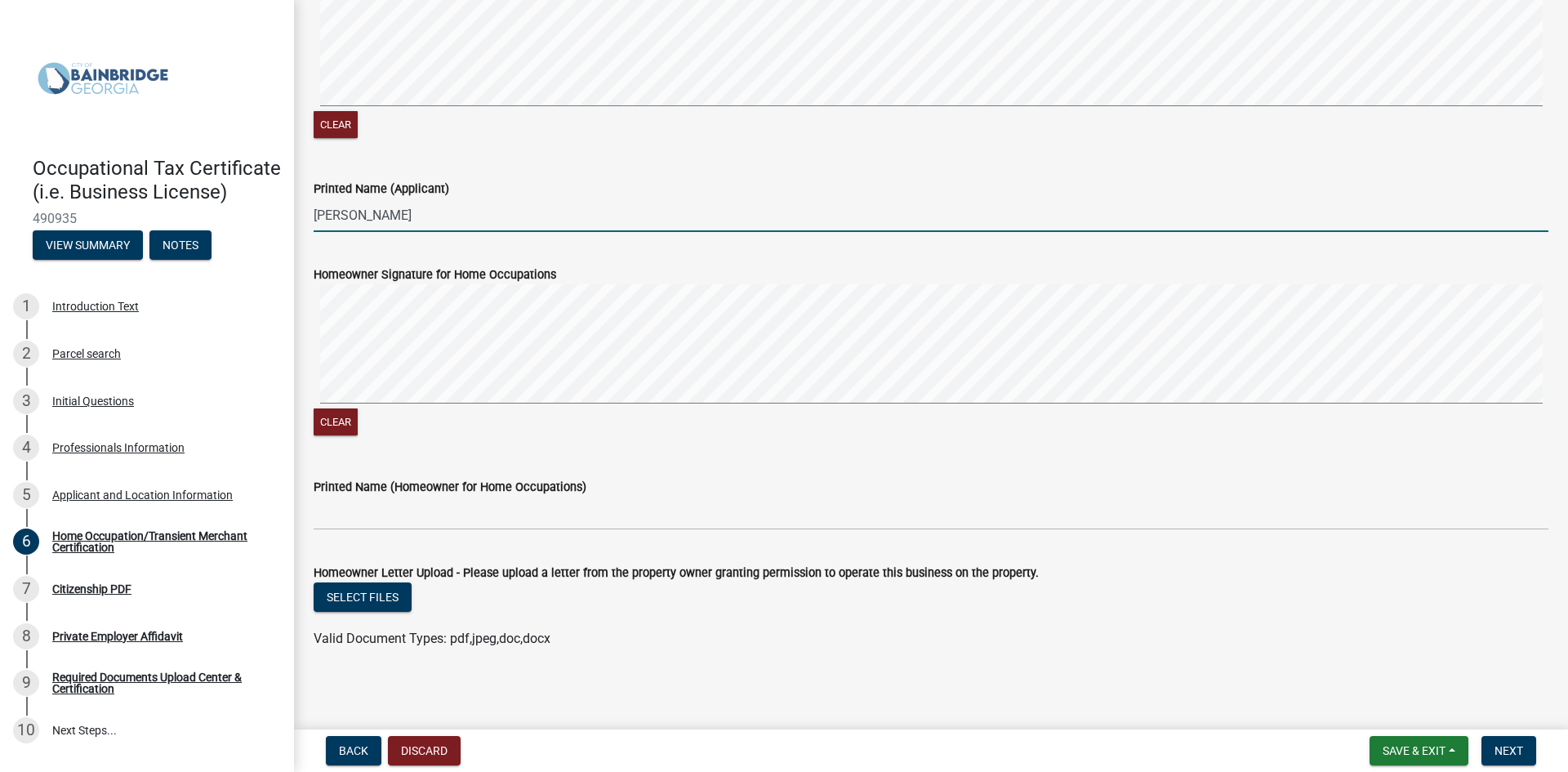
scroll to position [1514, 0]
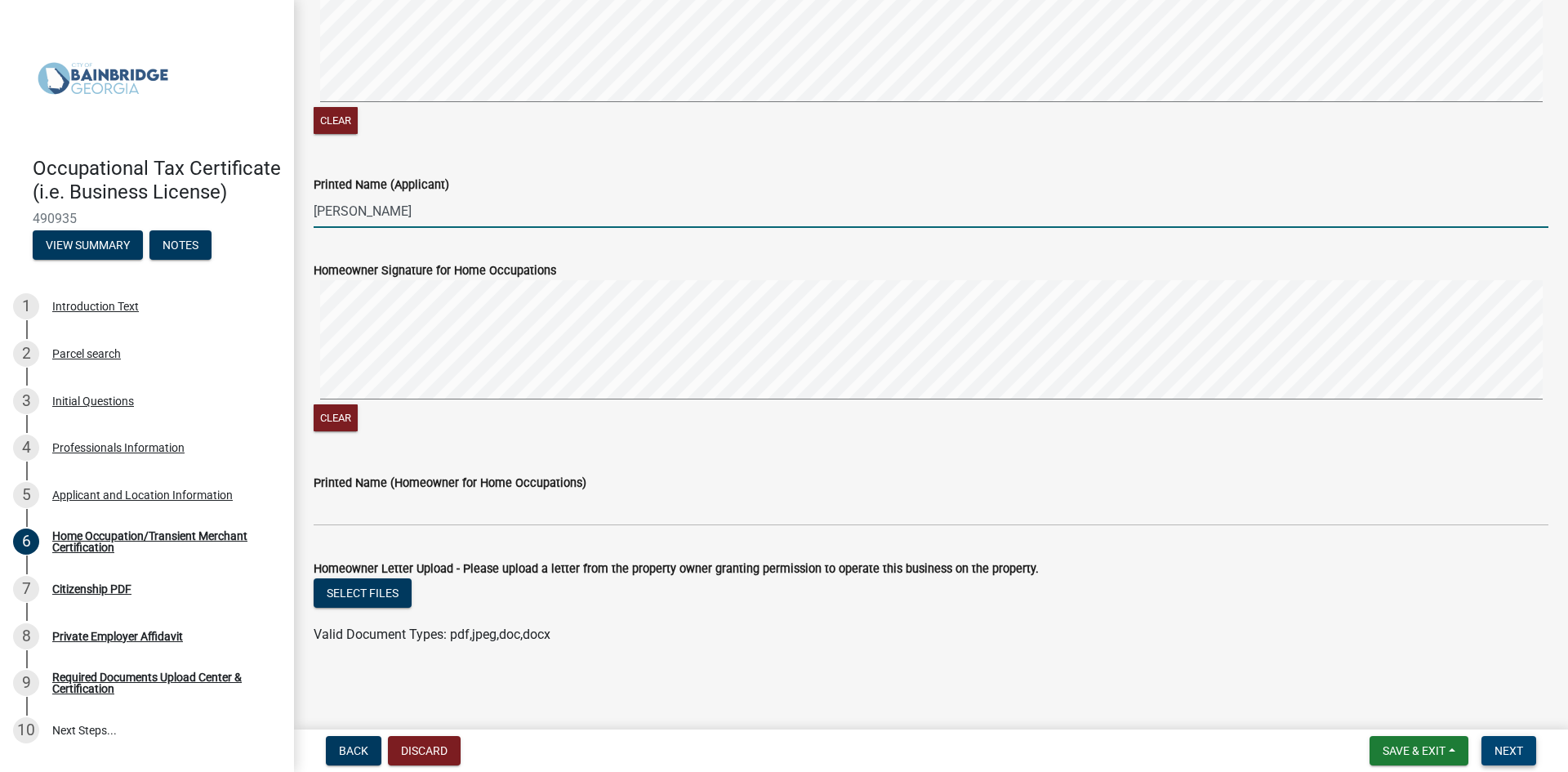
type input "[PERSON_NAME]"
click at [1500, 748] on span "Next" at bounding box center [1509, 750] width 29 height 13
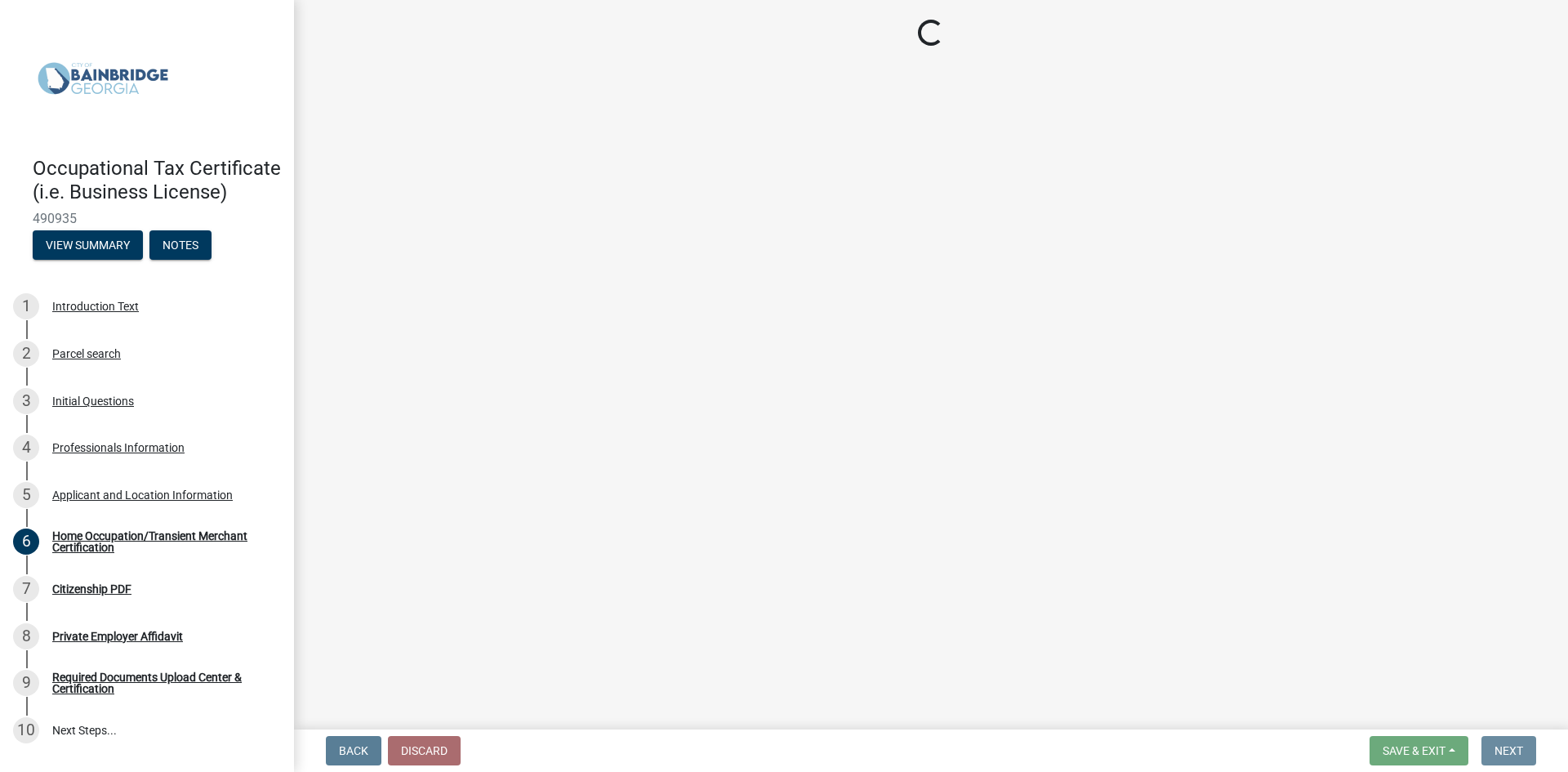
scroll to position [0, 0]
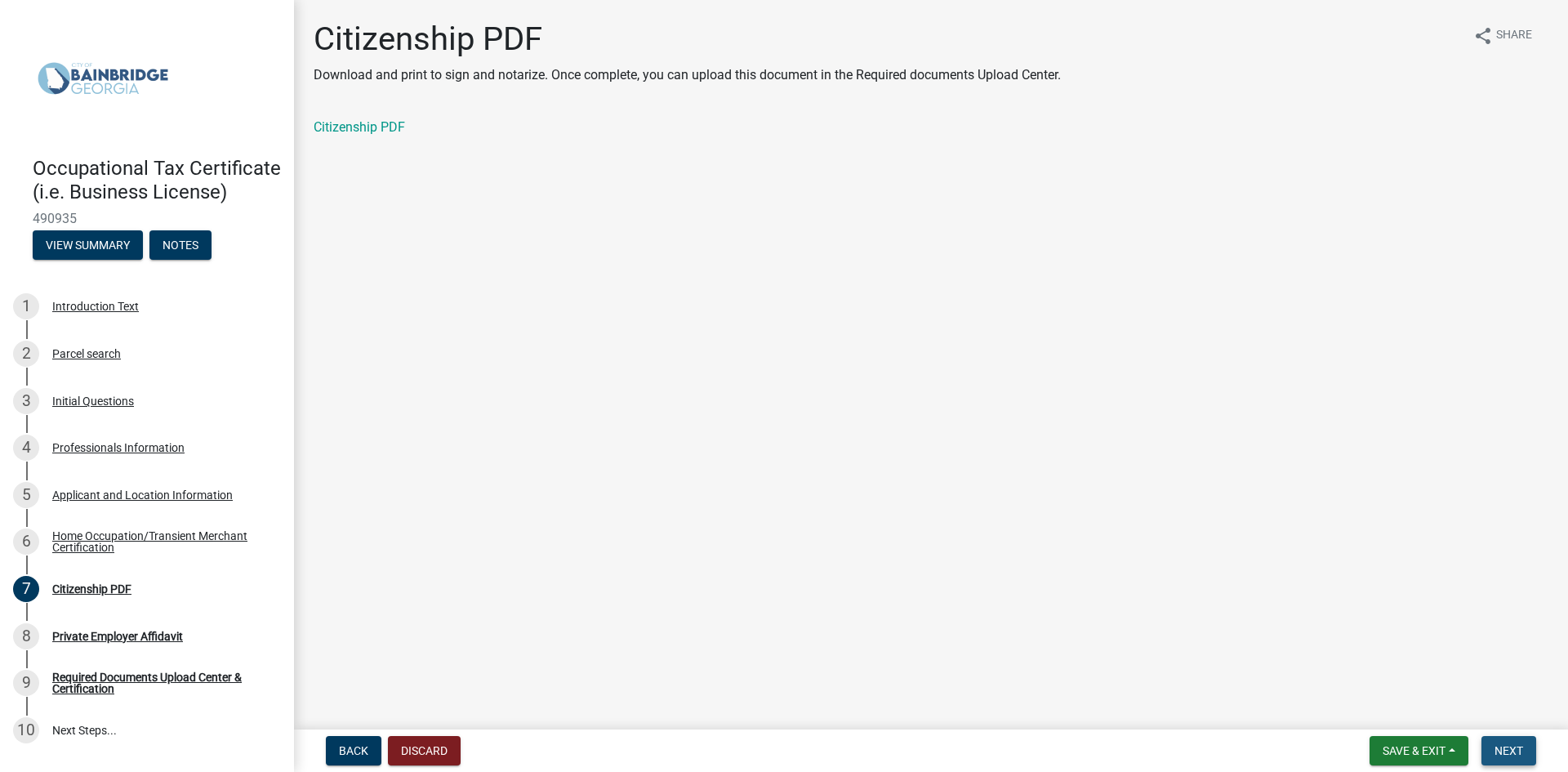
click at [1512, 745] on span "Next" at bounding box center [1509, 750] width 29 height 13
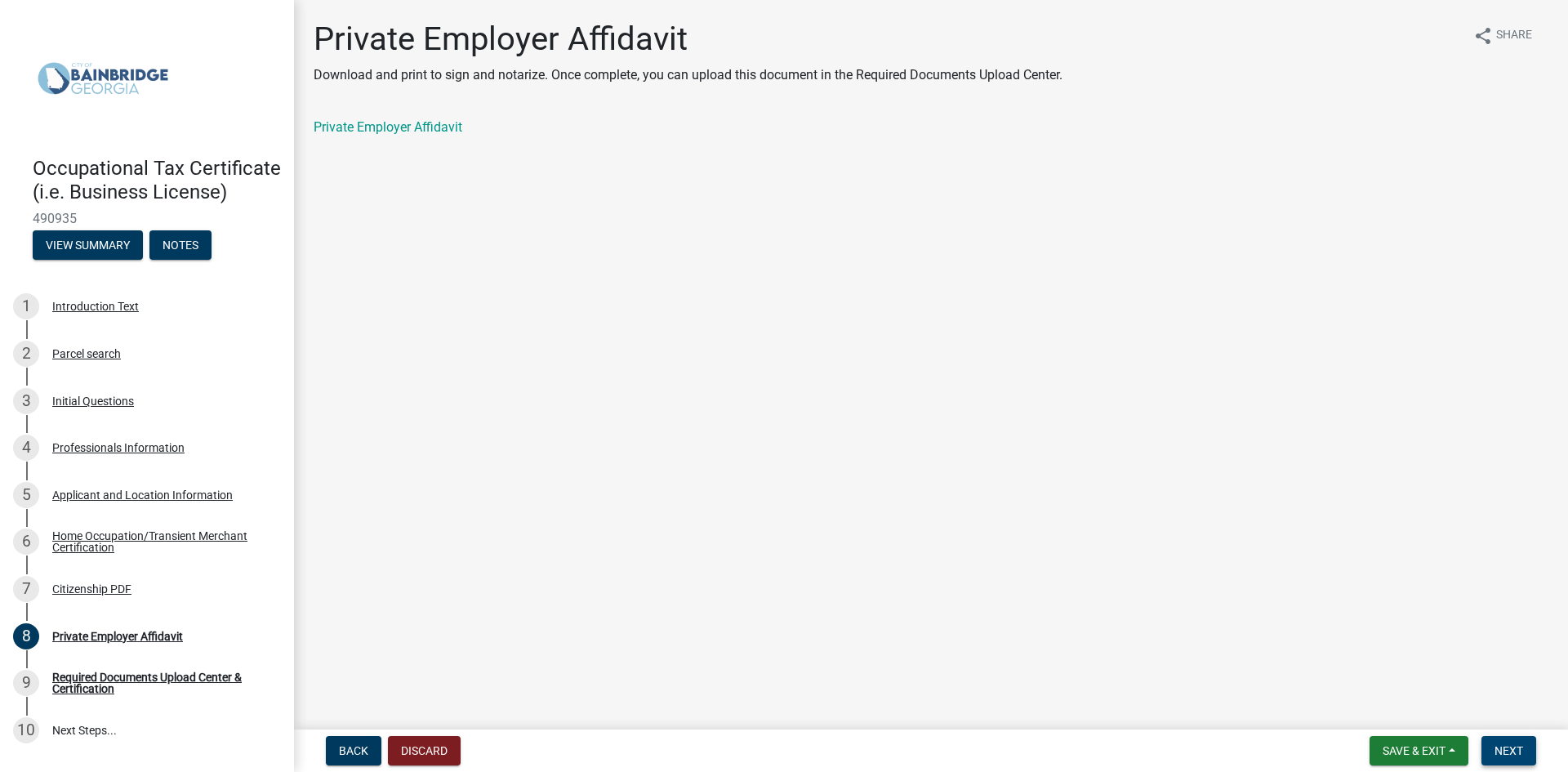
click at [1512, 745] on span "Next" at bounding box center [1509, 750] width 29 height 13
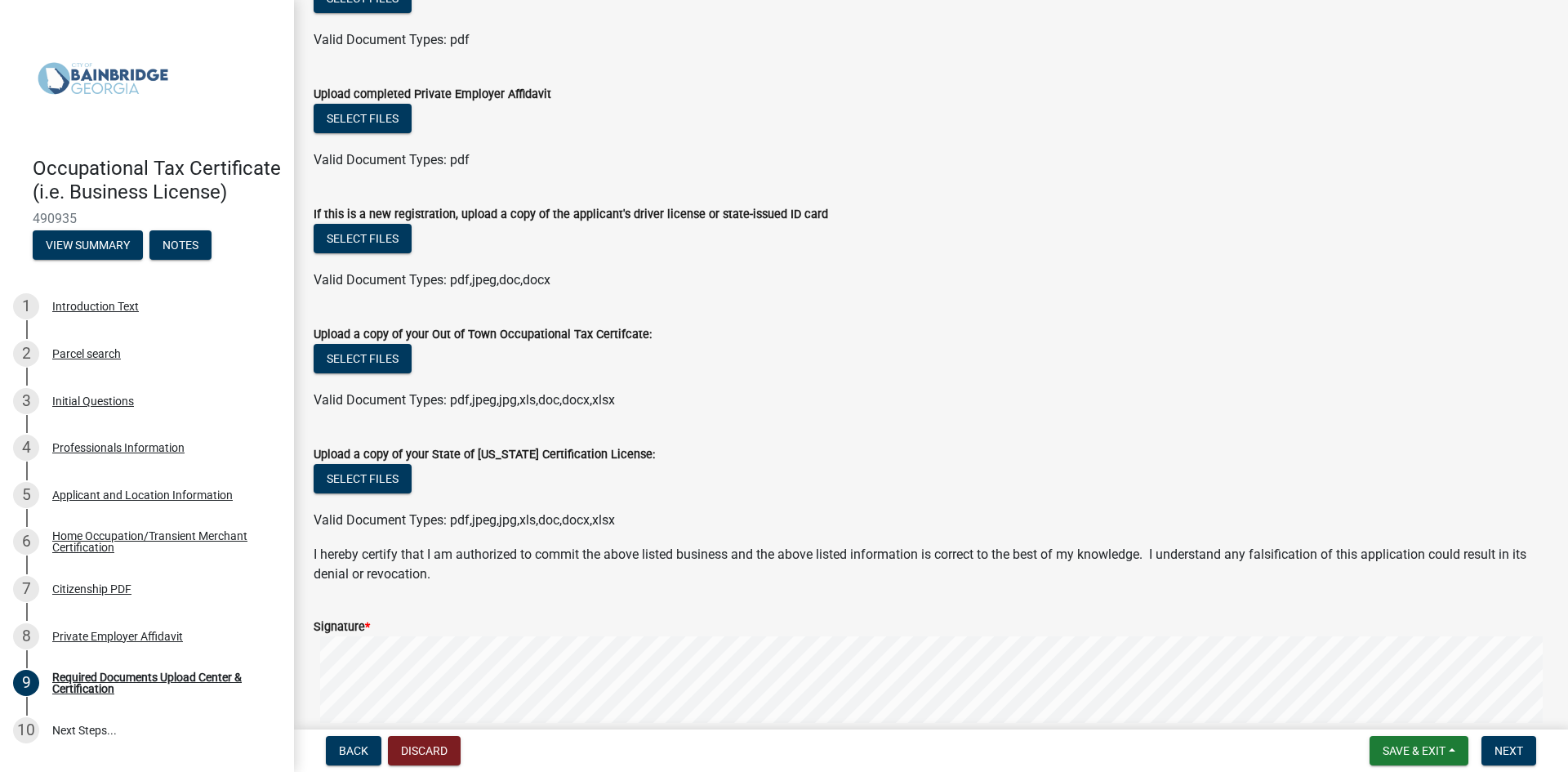
scroll to position [245, 0]
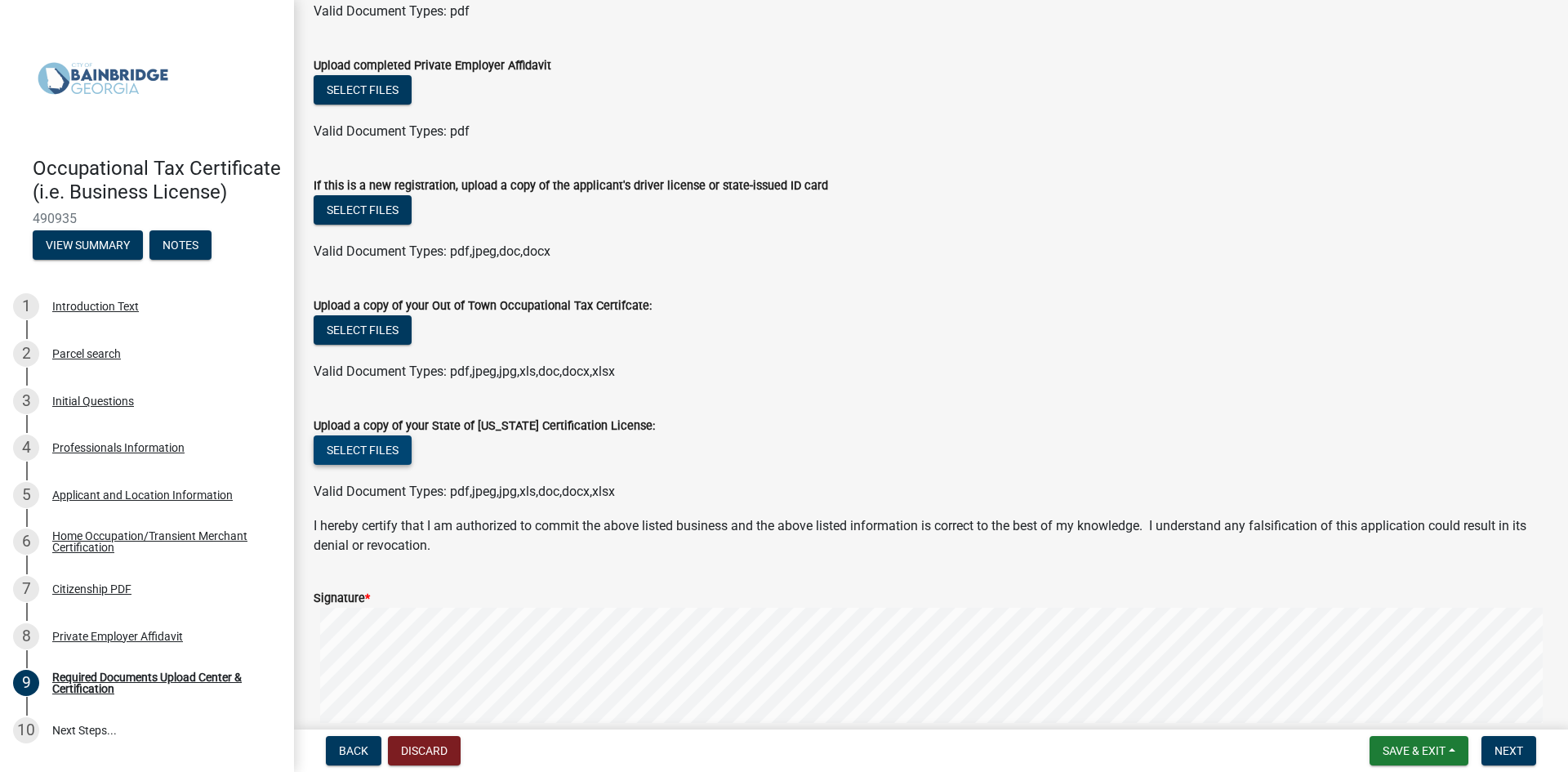
click at [381, 451] on button "Select files" at bounding box center [362, 450] width 98 height 30
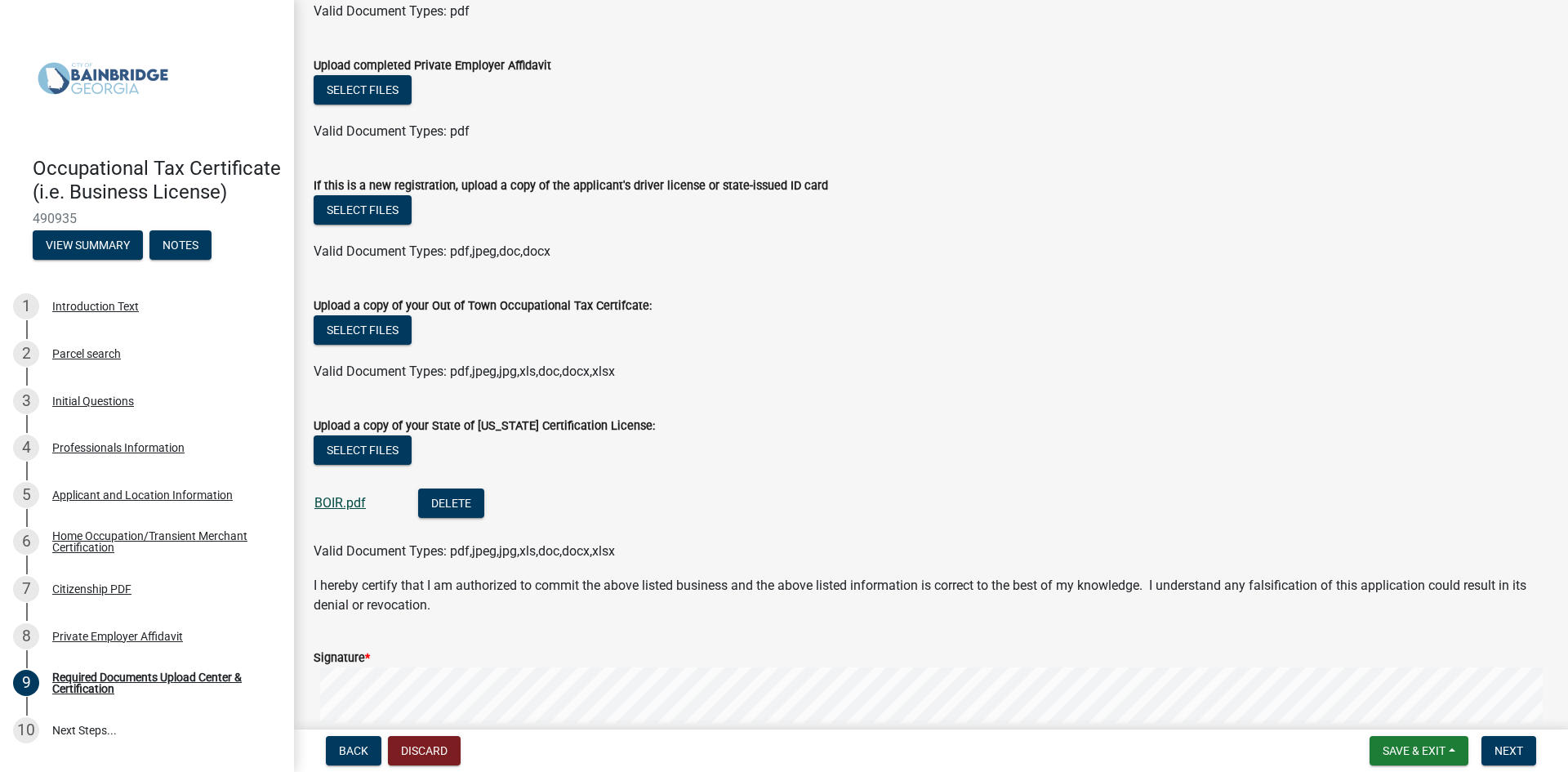
click at [333, 499] on link "BOIR.pdf" at bounding box center [340, 502] width 51 height 15
click at [453, 495] on button "Delete" at bounding box center [451, 503] width 66 height 30
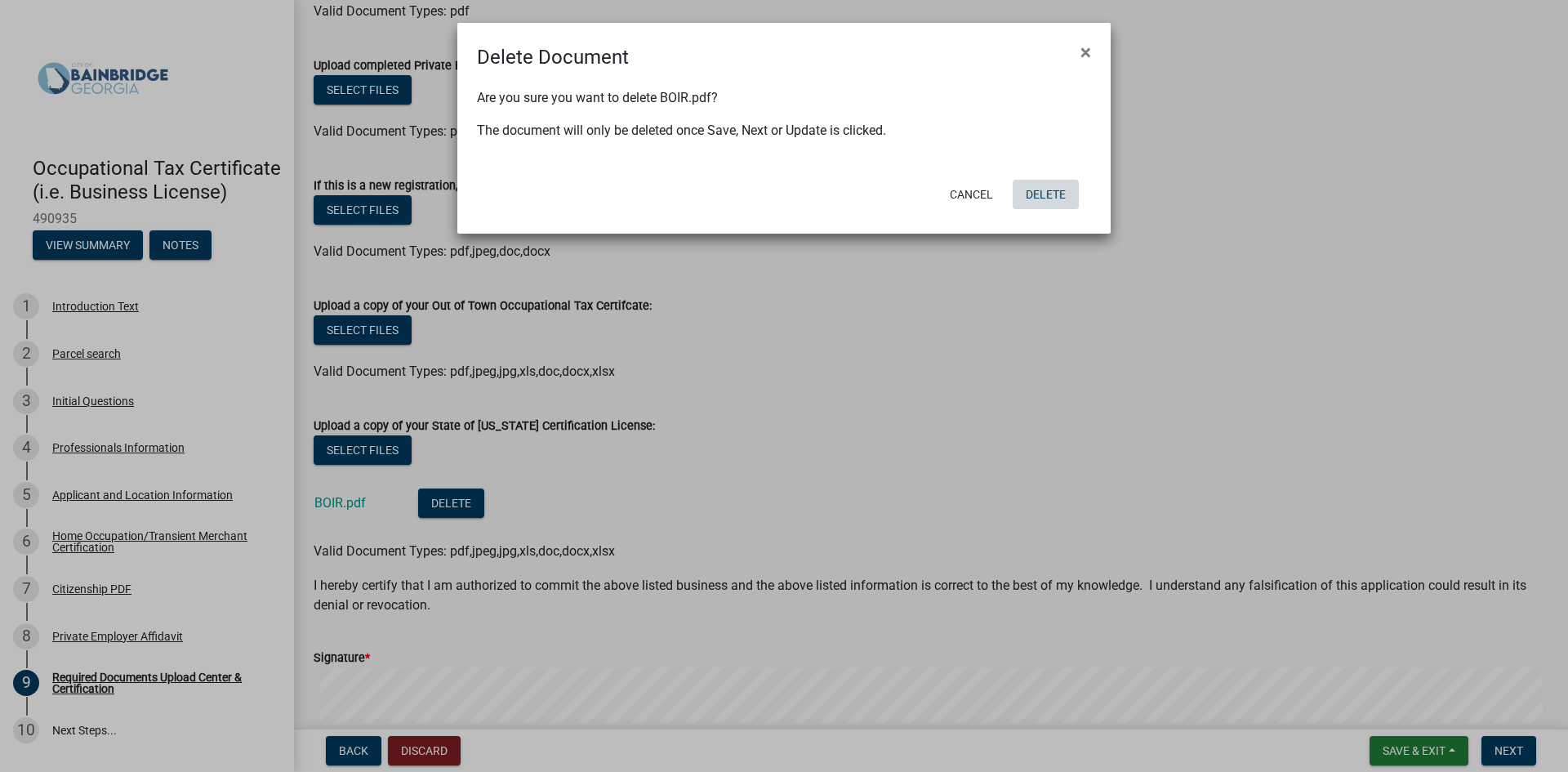
click at [1048, 191] on button "Delete" at bounding box center [1046, 194] width 66 height 30
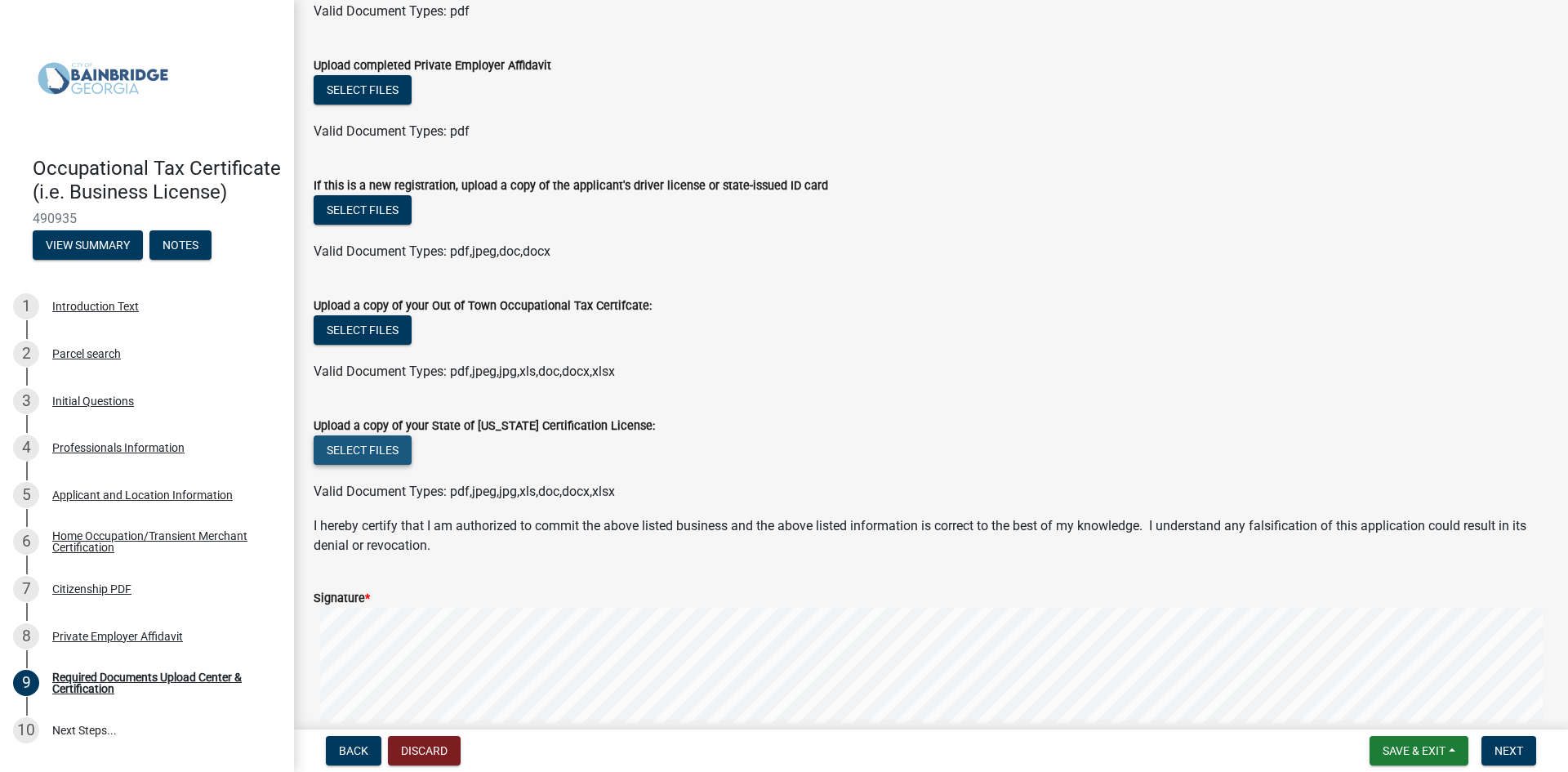
click at [399, 459] on button "Select files" at bounding box center [362, 450] width 98 height 30
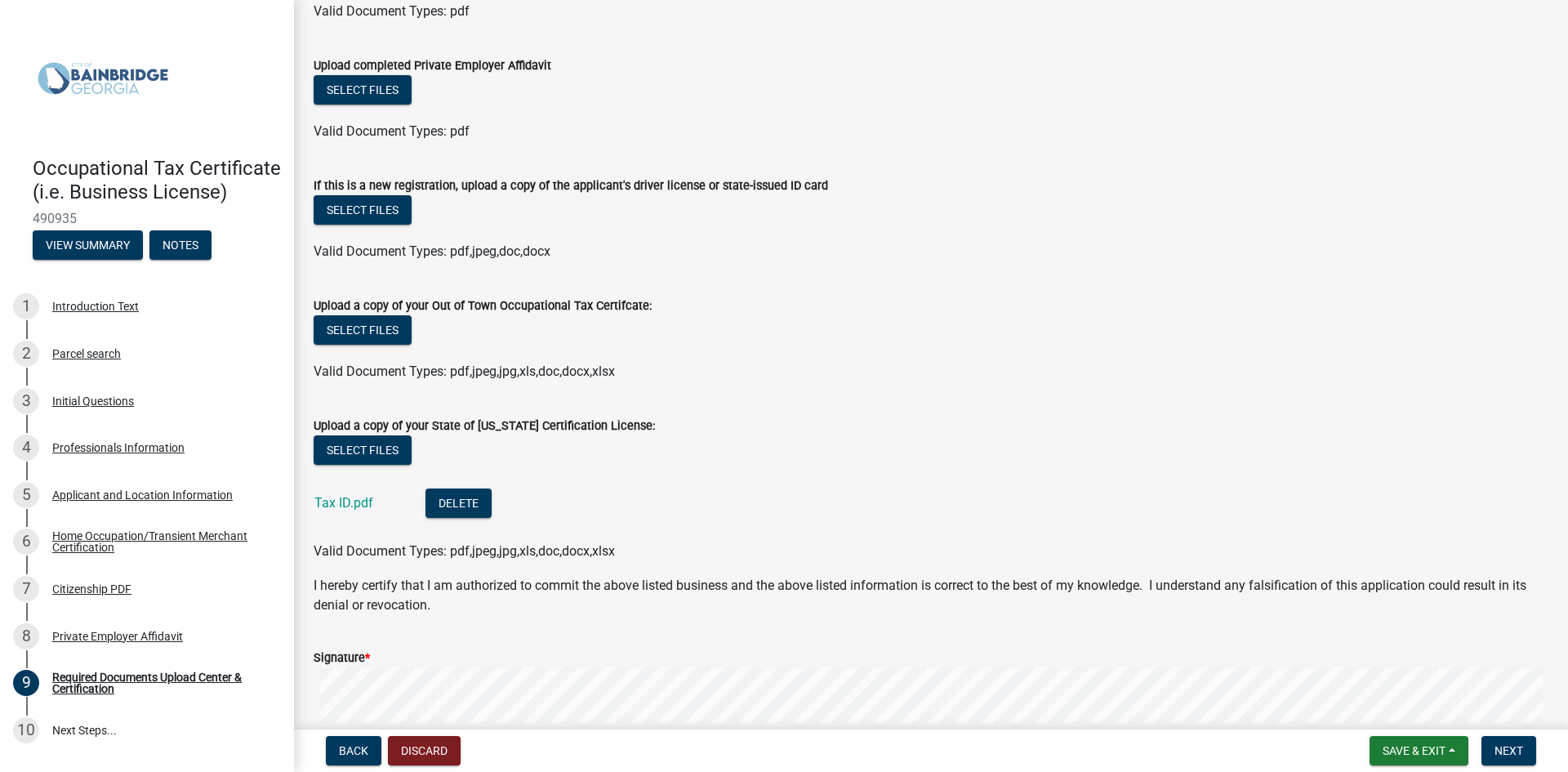
click at [350, 511] on div "Tax ID.pdf" at bounding box center [357, 505] width 85 height 33
click at [350, 507] on link "Tax ID.pdf" at bounding box center [344, 502] width 59 height 15
click at [472, 509] on button "Delete" at bounding box center [459, 503] width 66 height 30
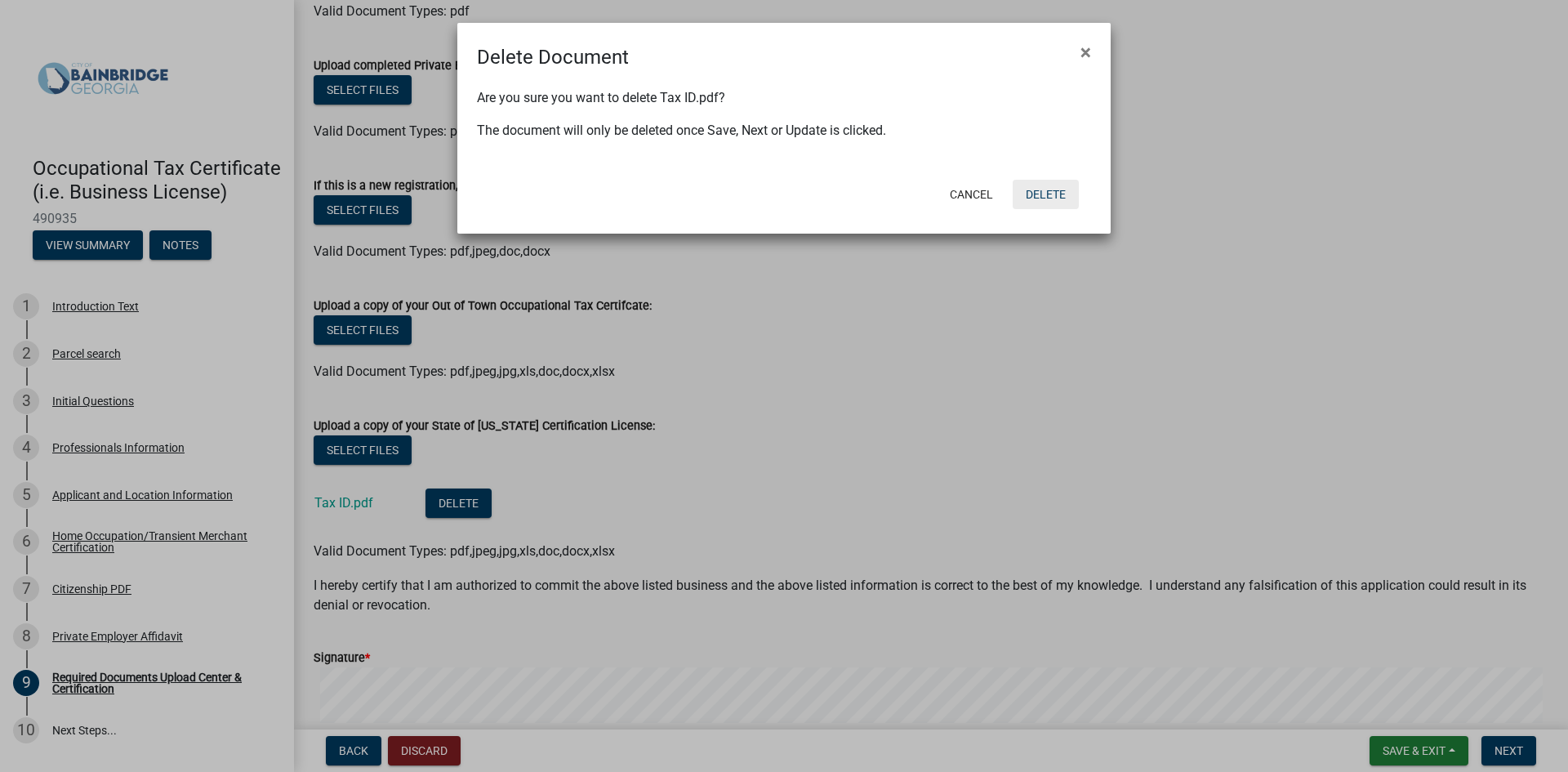
click at [1044, 186] on button "Delete" at bounding box center [1046, 194] width 66 height 30
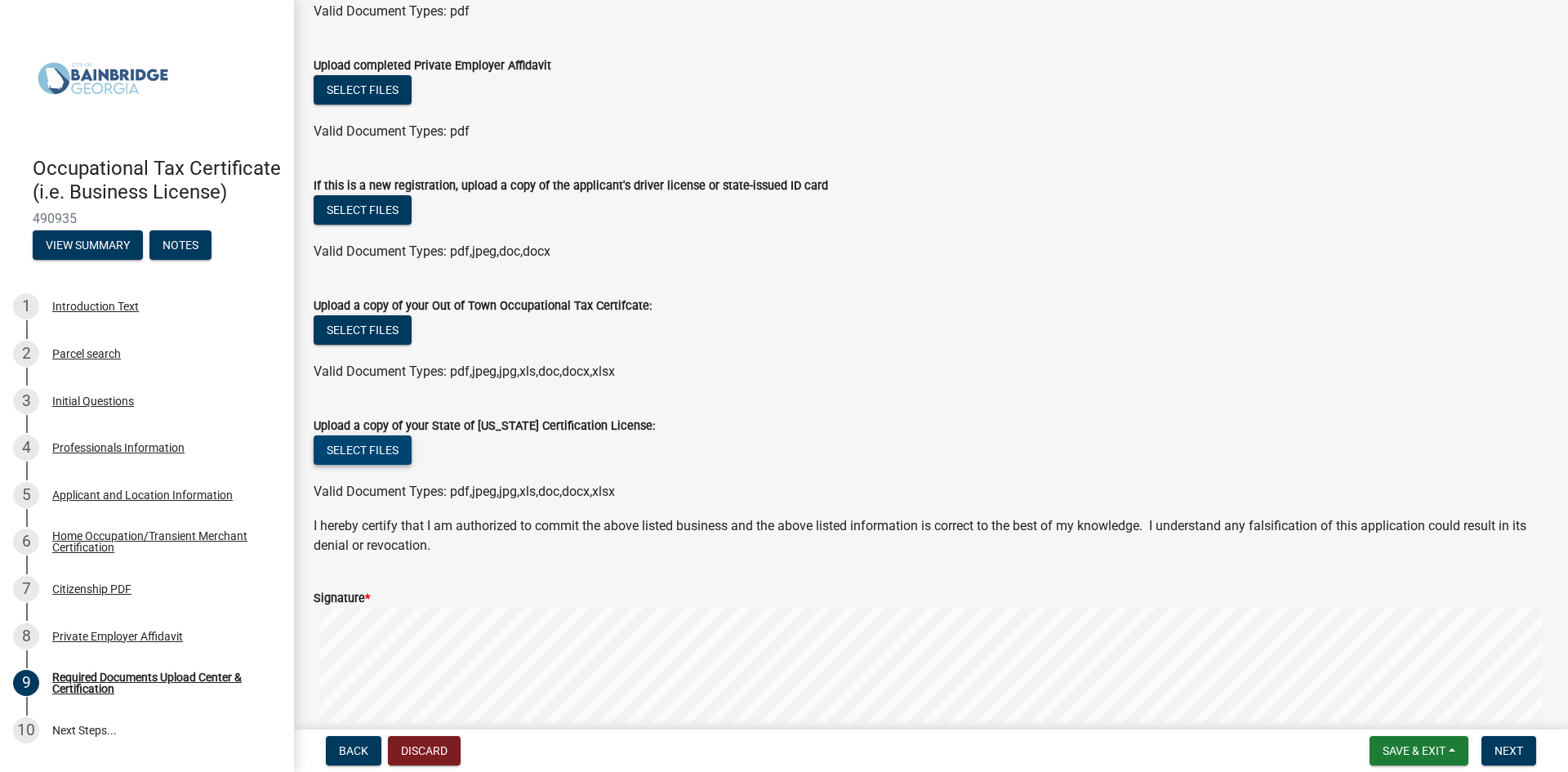
click at [354, 450] on button "Select files" at bounding box center [362, 450] width 98 height 30
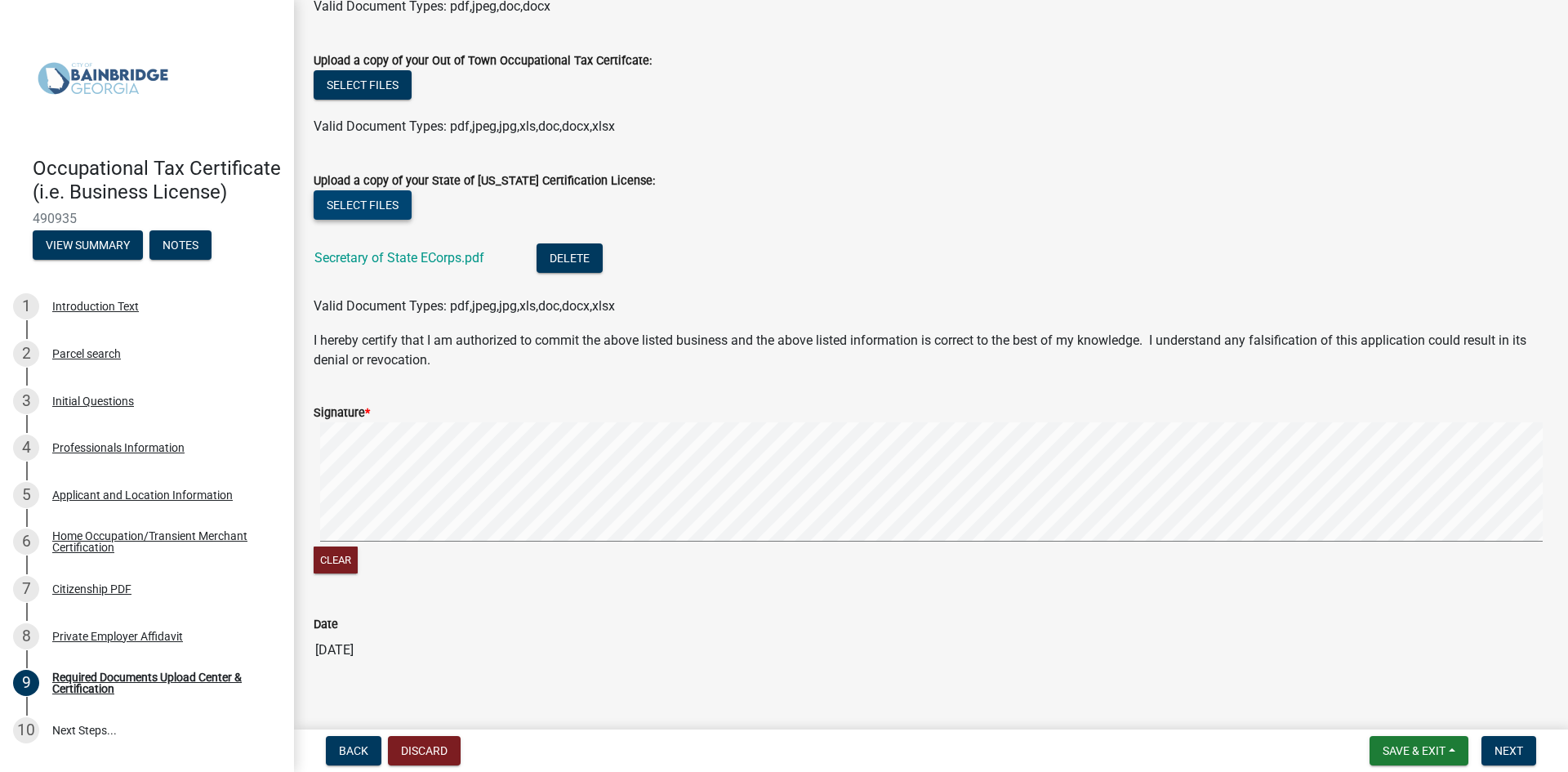
scroll to position [510, 0]
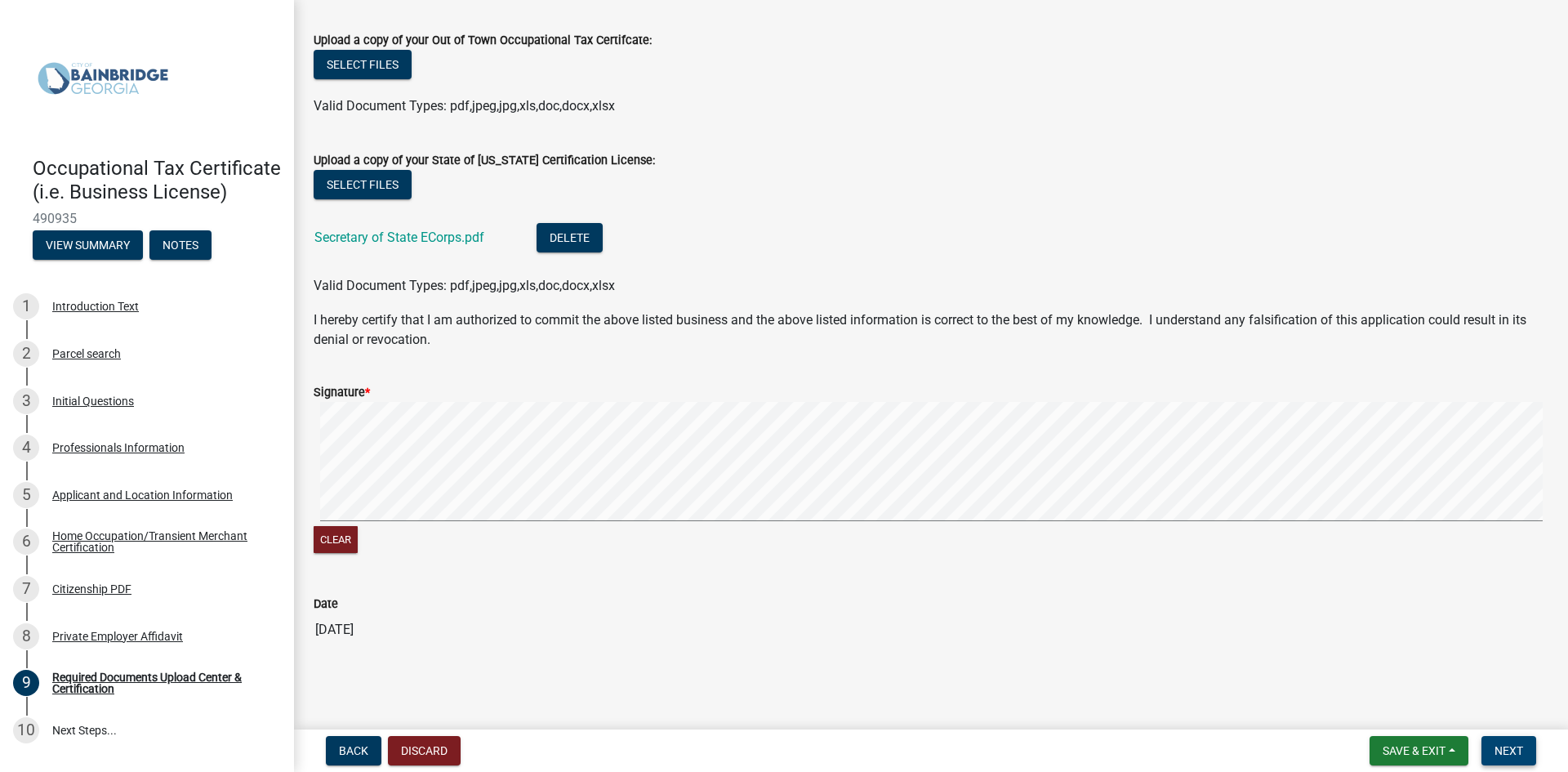
click at [1524, 748] on button "Next" at bounding box center [1509, 750] width 55 height 30
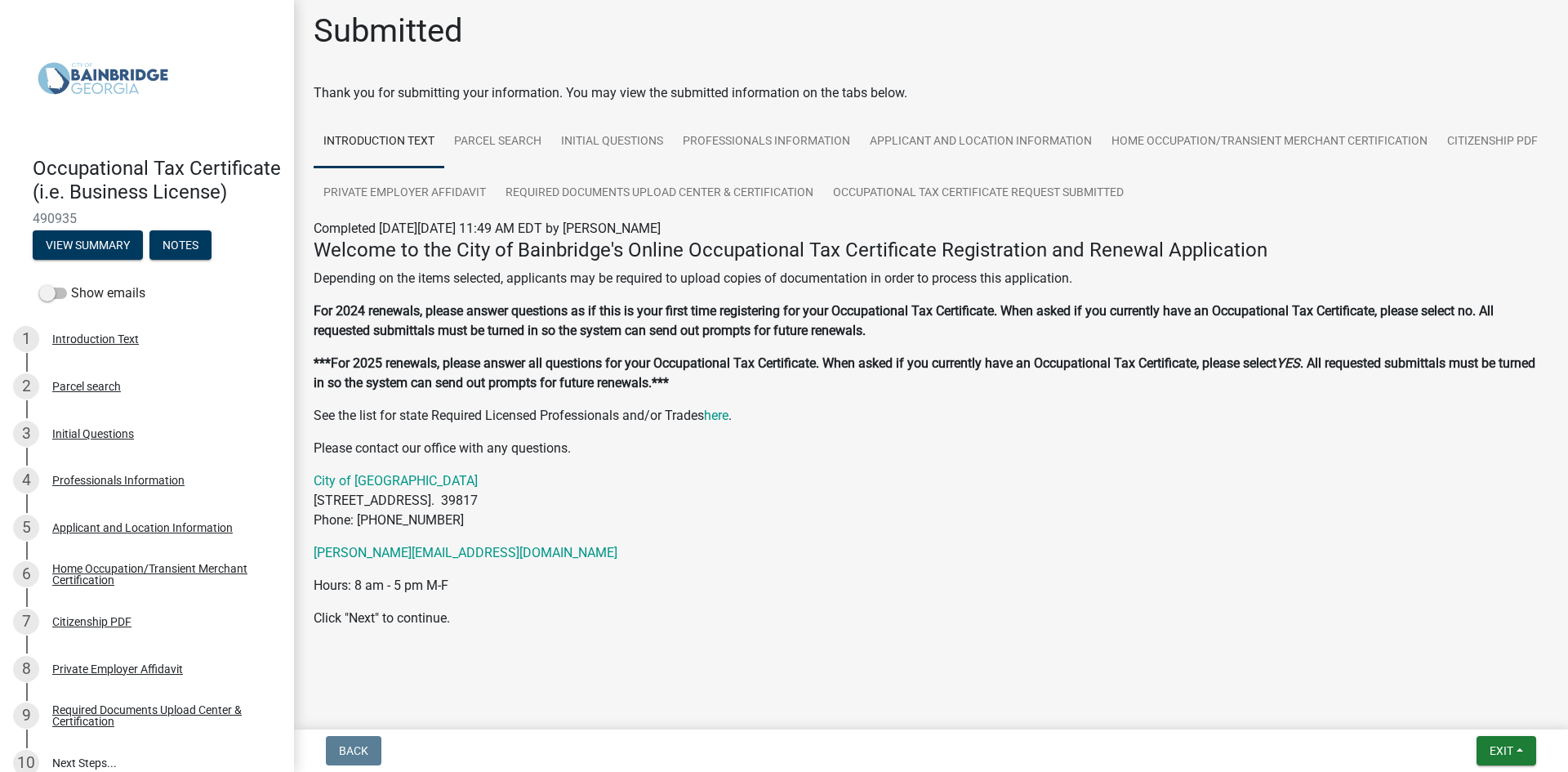
scroll to position [10, 0]
